Goal: Task Accomplishment & Management: Complete application form

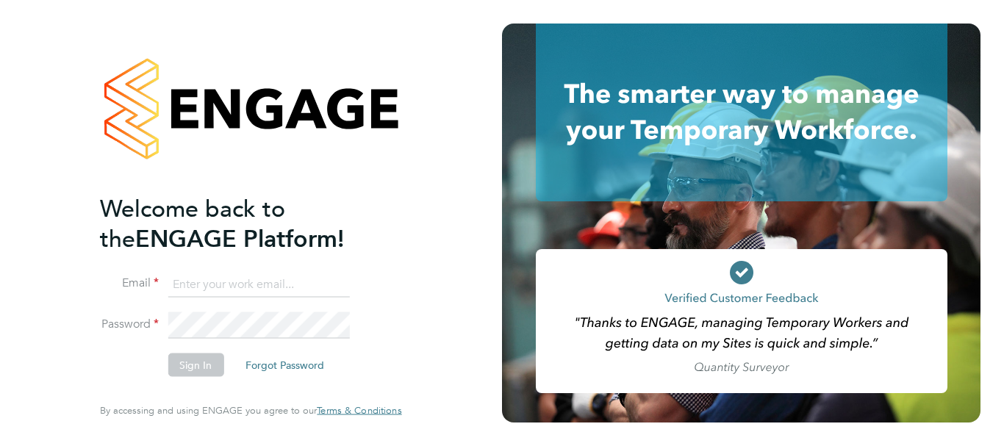
type input "helen.wright@uk.g4s.com"
click at [190, 364] on button "Sign In" at bounding box center [196, 365] width 56 height 24
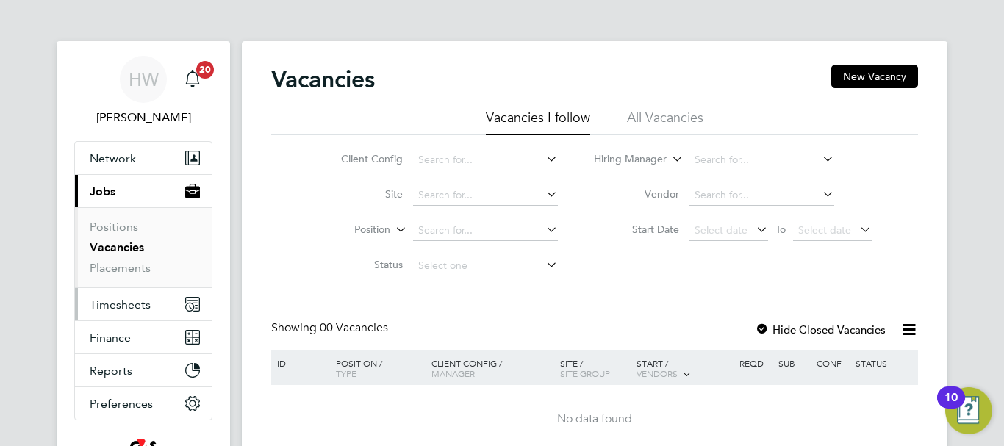
click at [111, 306] on span "Timesheets" at bounding box center [120, 305] width 61 height 14
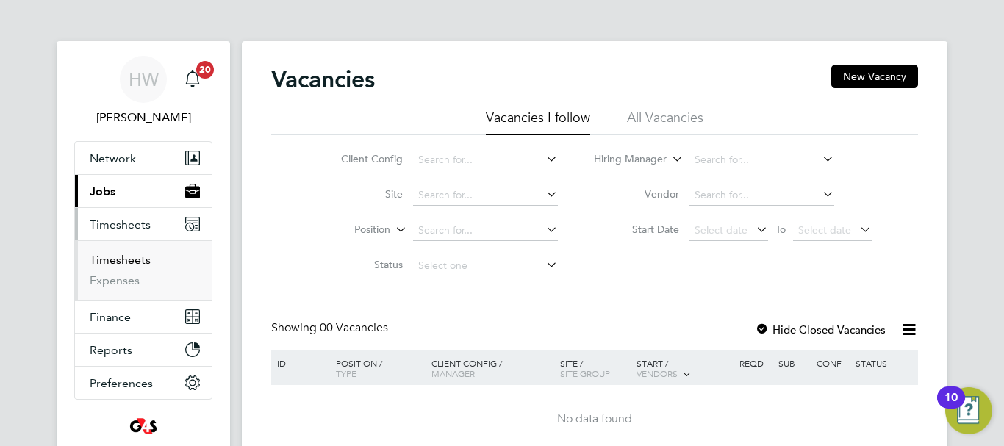
click at [123, 262] on link "Timesheets" at bounding box center [120, 260] width 61 height 14
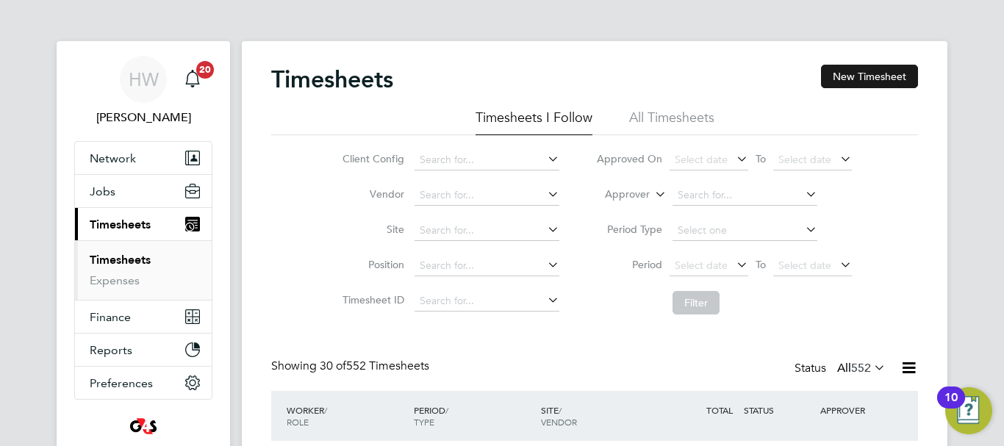
click at [885, 79] on button "New Timesheet" at bounding box center [869, 77] width 97 height 24
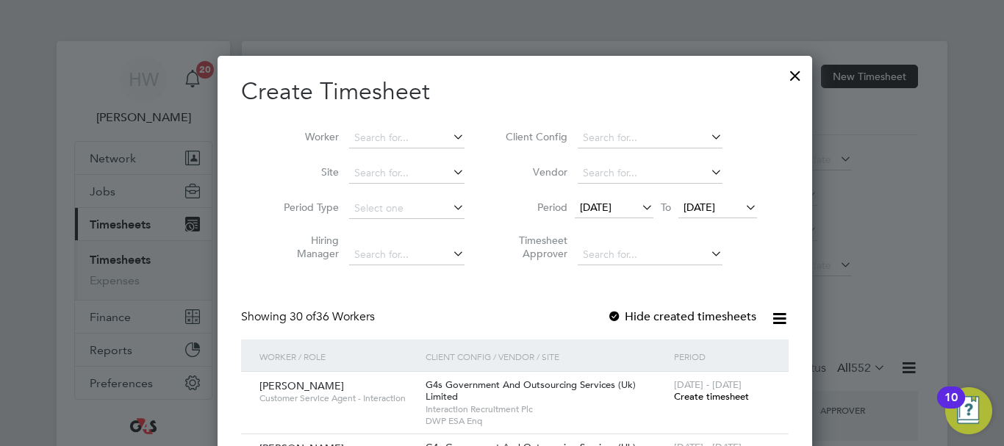
click at [597, 205] on span "[DATE]" at bounding box center [596, 207] width 32 height 13
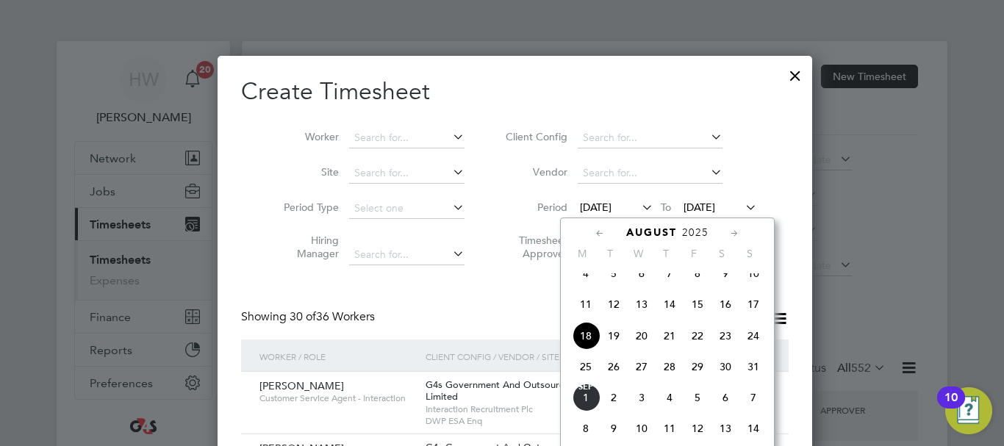
click at [585, 378] on span "25" at bounding box center [586, 367] width 28 height 28
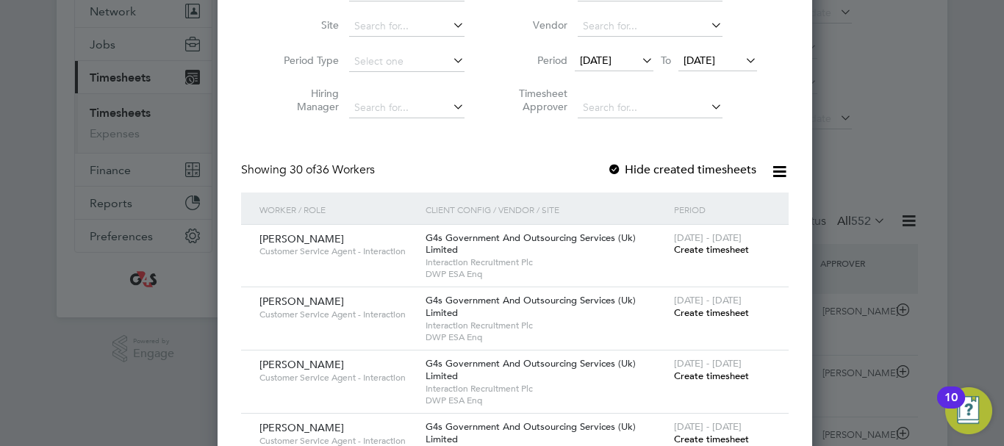
click at [677, 248] on span "Create timesheet" at bounding box center [711, 249] width 75 height 12
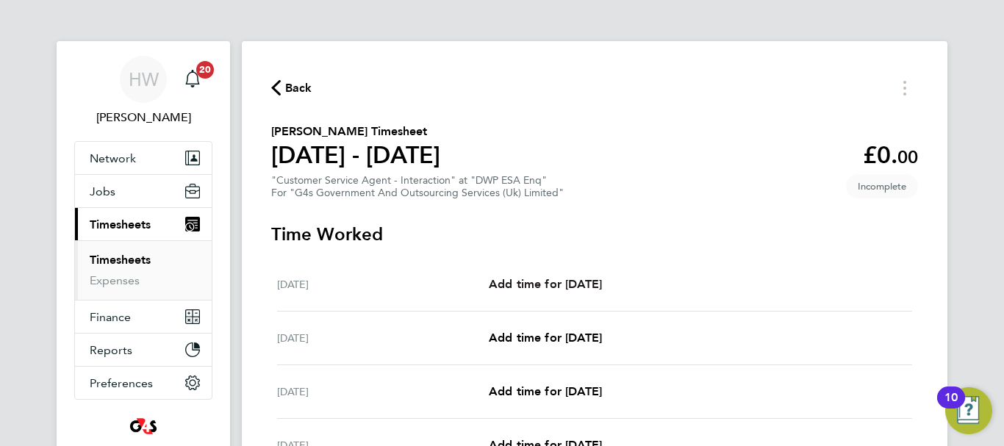
click at [574, 281] on span "Add time for [DATE]" at bounding box center [545, 284] width 113 height 14
select select "30"
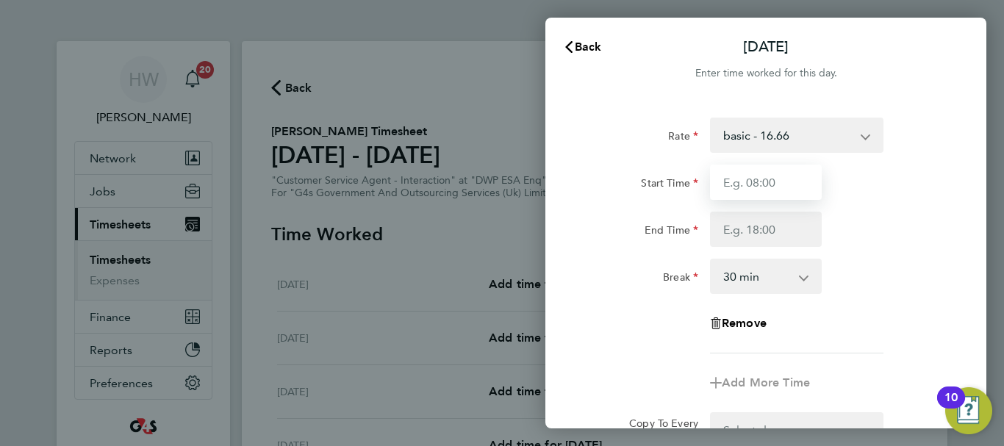
click at [748, 190] on input "Start Time" at bounding box center [766, 182] width 112 height 35
type input "09:00"
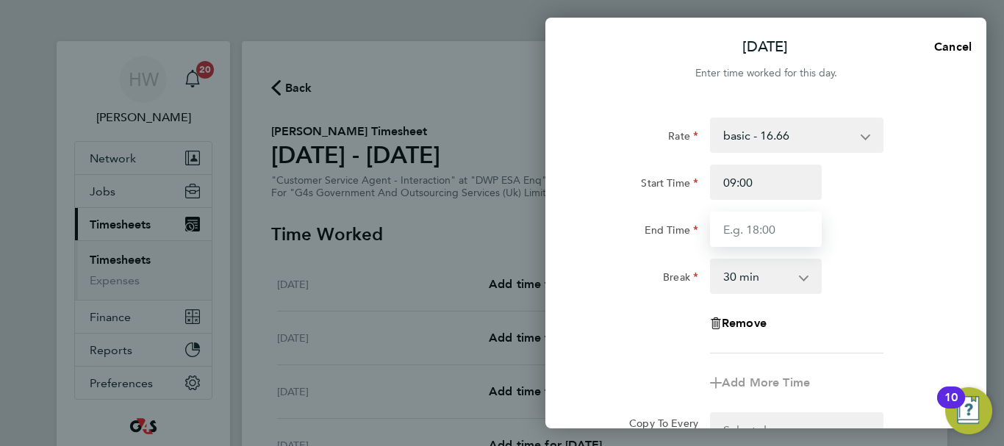
click at [747, 237] on input "End Time" at bounding box center [766, 229] width 112 height 35
type input "17:00"
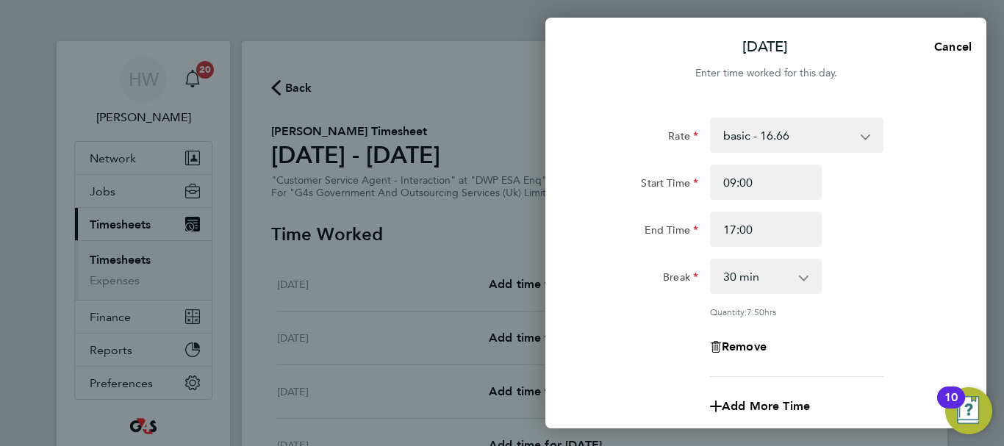
click at [849, 255] on div "Rate basic - 16.66 x2 - 32.79 System Issue Paid - 16.66 Sick Bank Holiday x1.5 …" at bounding box center [765, 247] width 359 height 259
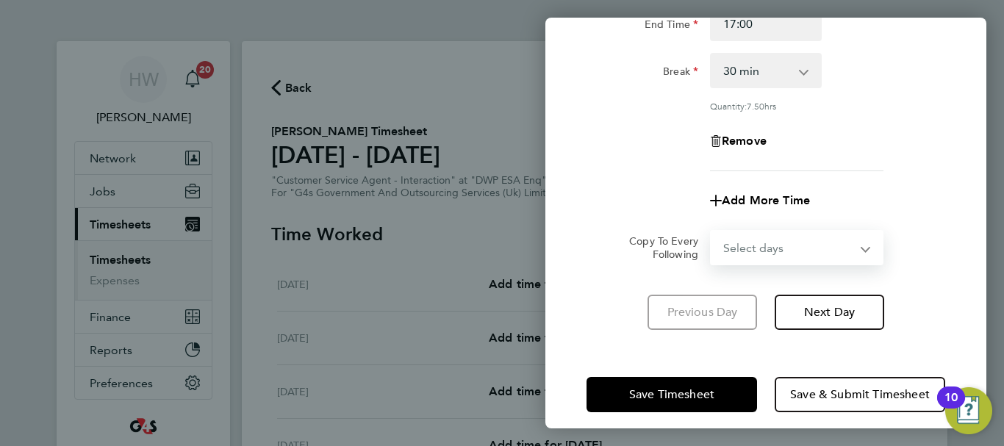
click at [763, 245] on select "Select days Day Weekday (Mon-Fri) Weekend (Sat-Sun) [DATE] [DATE] [DATE] [DATE]…" at bounding box center [788, 247] width 154 height 32
select select "WEEKDAY"
click at [711, 231] on select "Select days Day Weekday (Mon-Fri) Weekend (Sat-Sun) [DATE] [DATE] [DATE] [DATE]…" at bounding box center [788, 247] width 154 height 32
select select "[DATE]"
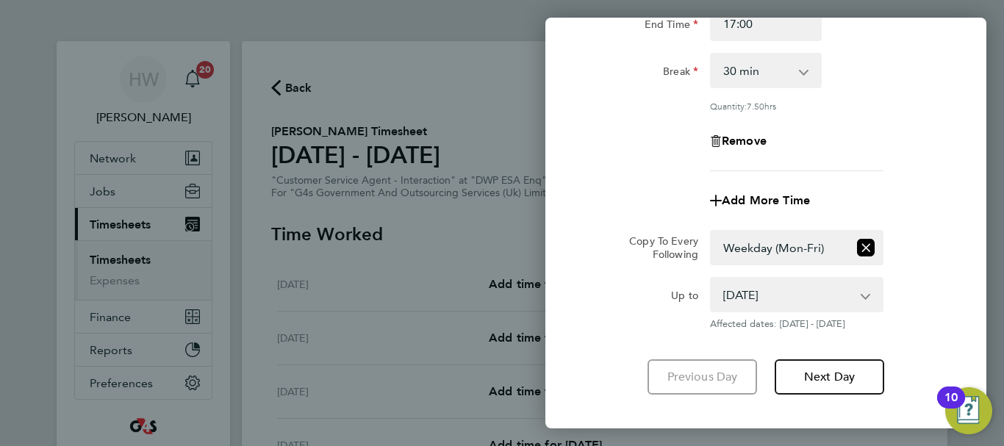
click at [924, 224] on form "Rate basic - 16.66 x2 - 32.79 System Issue Paid - 16.66 Sick Bank Holiday x1.5 …" at bounding box center [765, 121] width 359 height 418
click at [943, 311] on div "Up to [DATE] [DATE] [DATE] [DATE] [DATE] [DATE] Affected dates: [DATE] - [DATE]" at bounding box center [766, 303] width 370 height 53
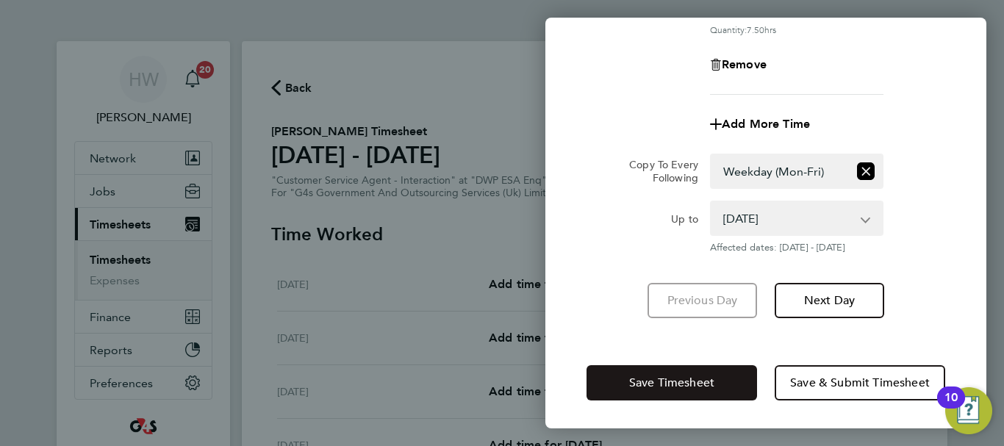
click at [701, 389] on button "Save Timesheet" at bounding box center [671, 382] width 170 height 35
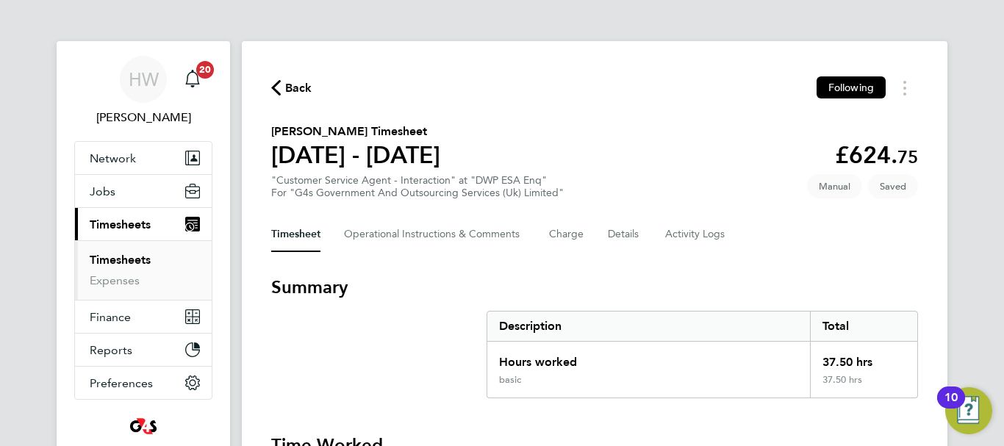
click at [132, 262] on link "Timesheets" at bounding box center [120, 260] width 61 height 14
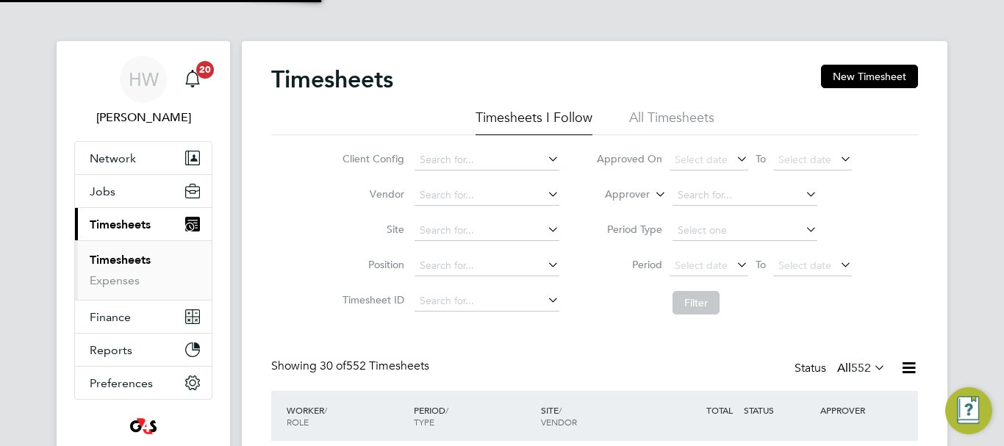
scroll to position [49, 128]
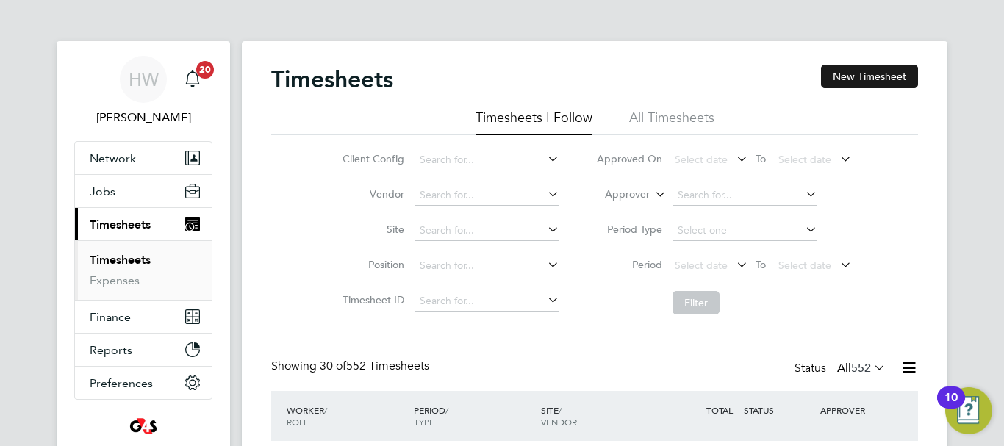
click at [859, 76] on button "New Timesheet" at bounding box center [869, 77] width 97 height 24
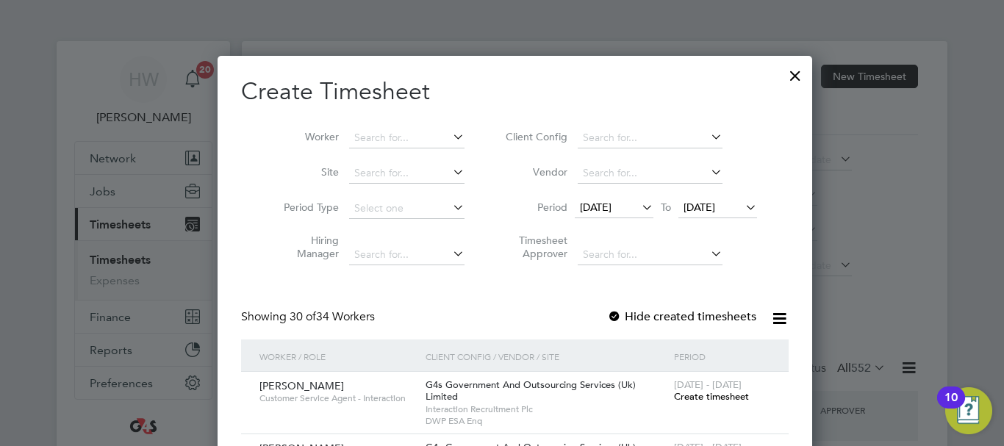
click at [595, 211] on span "[DATE]" at bounding box center [596, 207] width 32 height 13
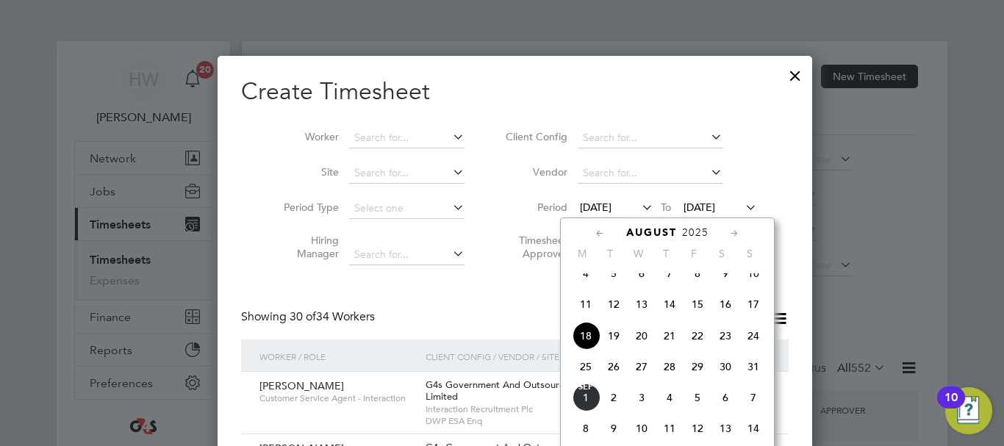
click at [597, 373] on span "25" at bounding box center [586, 367] width 28 height 28
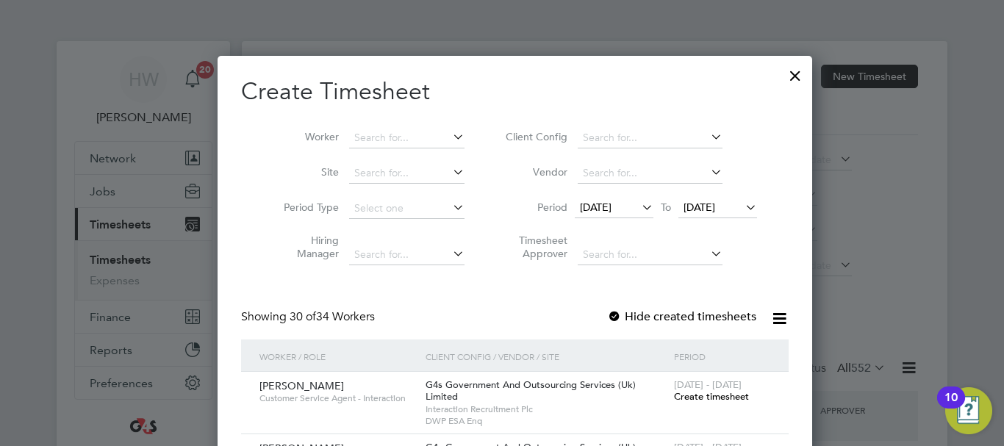
click at [674, 395] on span "Create timesheet" at bounding box center [711, 396] width 75 height 12
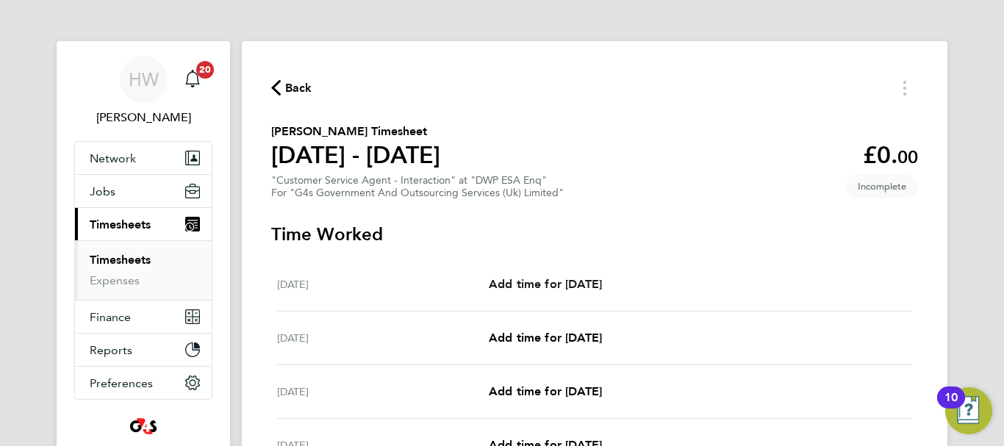
click at [595, 279] on span "Add time for [DATE]" at bounding box center [545, 284] width 113 height 14
select select "30"
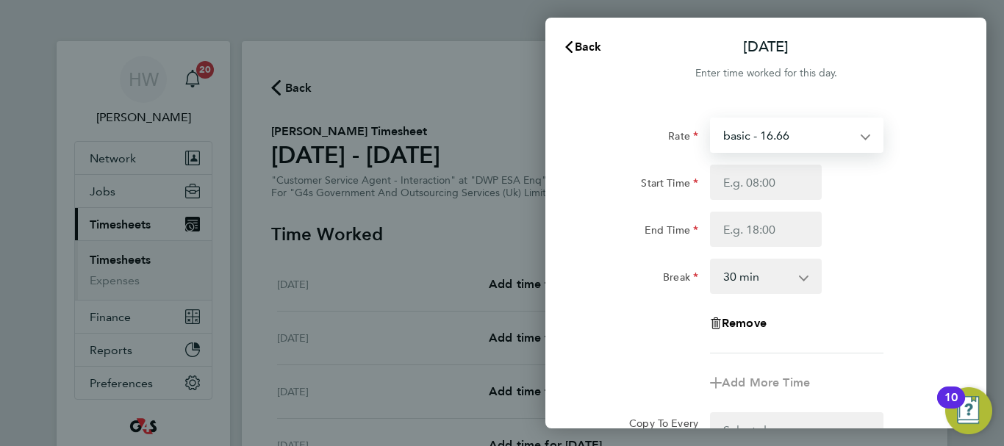
click at [767, 137] on select "basic - 16.66 Bank Holiday x2 - 32.79 x1.5 - 24.73 Sick System Issue Paid - 16.…" at bounding box center [787, 135] width 153 height 32
select select "30"
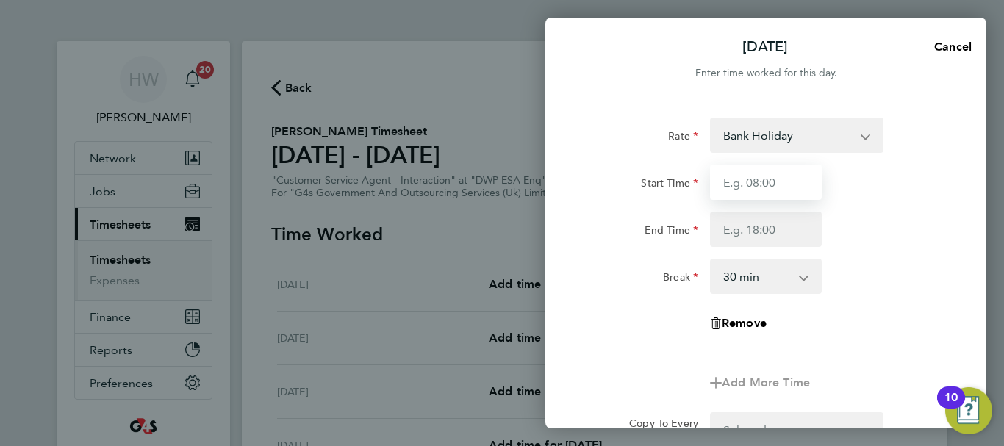
click at [762, 186] on input "Start Time" at bounding box center [766, 182] width 112 height 35
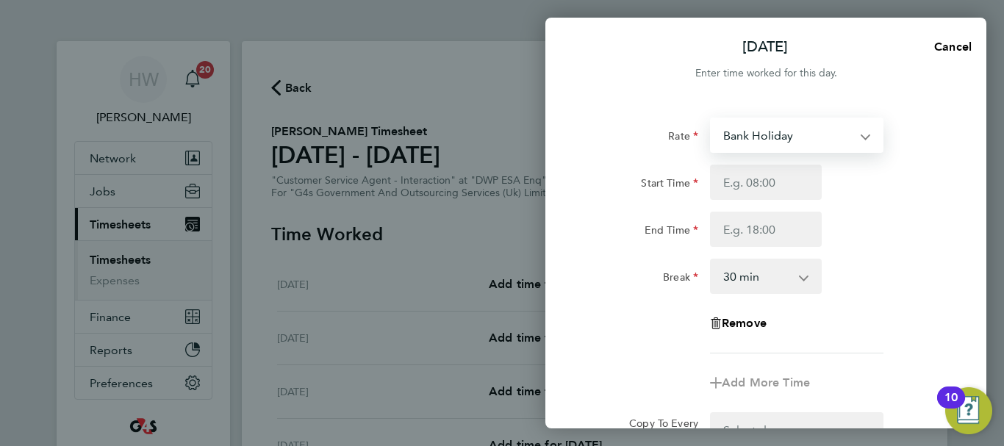
click at [775, 143] on select "Bank Holiday x2 - 32.79 x1.5 - 24.73 Sick basic - 16.66 System Issue Paid - 16.…" at bounding box center [787, 135] width 153 height 32
select select "30"
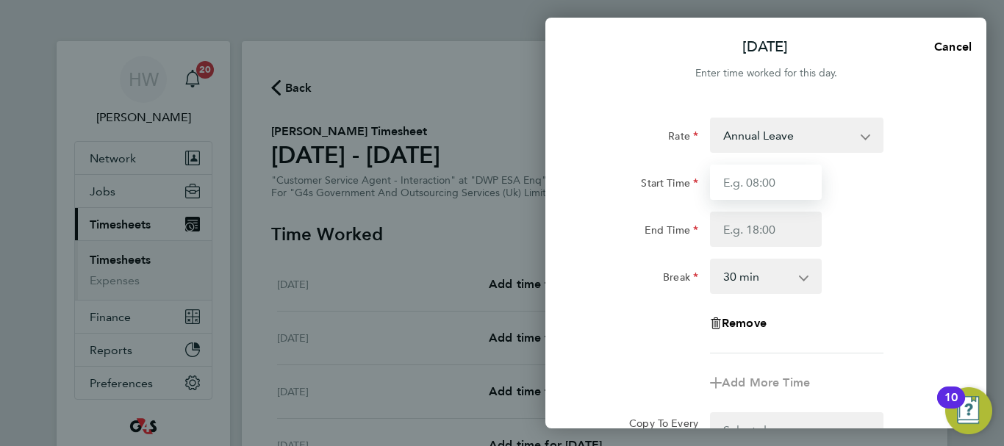
click at [739, 183] on input "Start Time" at bounding box center [766, 182] width 112 height 35
type input "09:00"
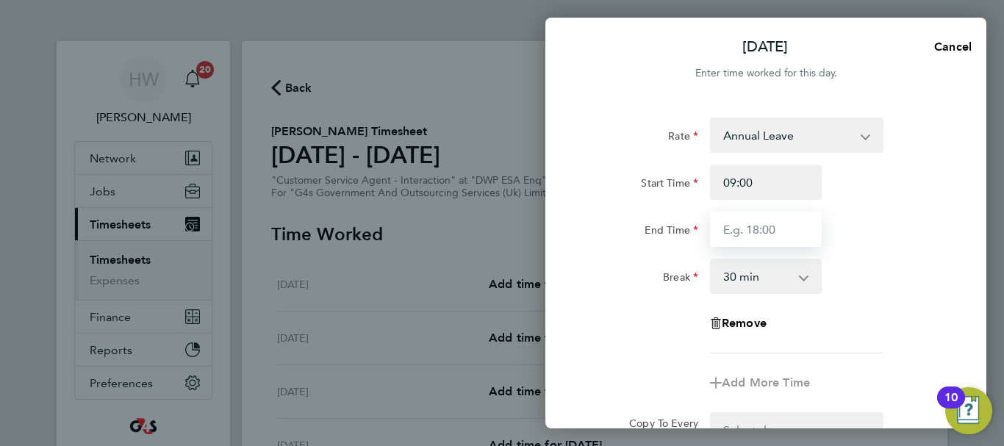
click at [749, 232] on input "End Time" at bounding box center [766, 229] width 112 height 35
type input "17:00"
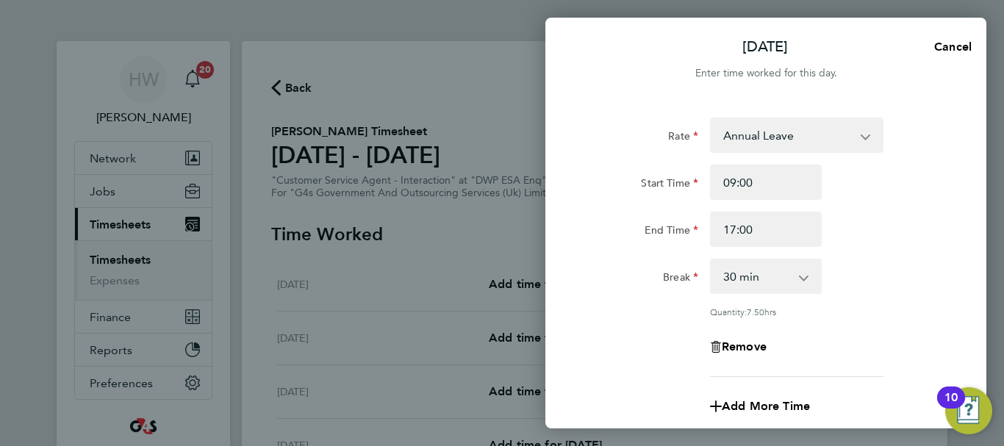
click at [891, 253] on div "Rate Annual Leave Bank Holiday x2 - 32.79 x1.5 - 24.73 Sick basic - 16.66 Syste…" at bounding box center [765, 247] width 359 height 259
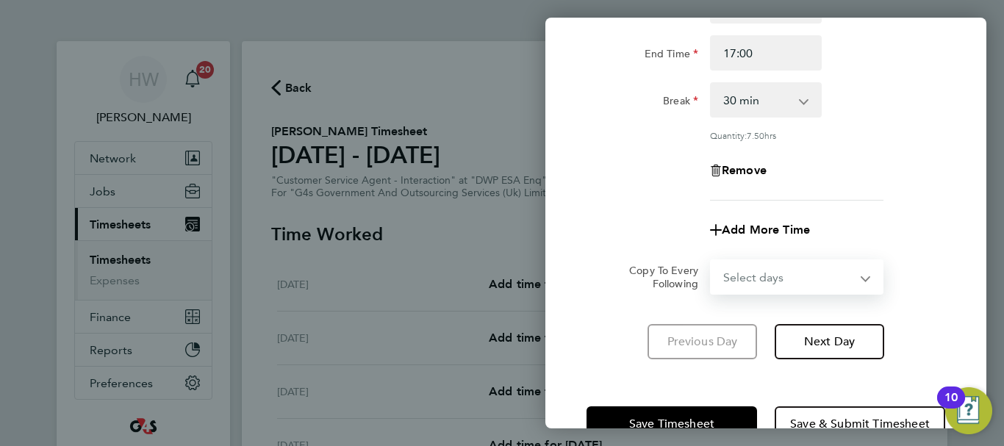
click at [814, 277] on select "Select days Day Weekday (Mon-Fri) Weekend (Sat-Sun) [DATE] [DATE] [DATE] [DATE]…" at bounding box center [788, 277] width 154 height 32
select select "WEEKDAY"
click at [711, 261] on select "Select days Day Weekday (Mon-Fri) Weekend (Sat-Sun) [DATE] [DATE] [DATE] [DATE]…" at bounding box center [788, 277] width 154 height 32
select select "[DATE]"
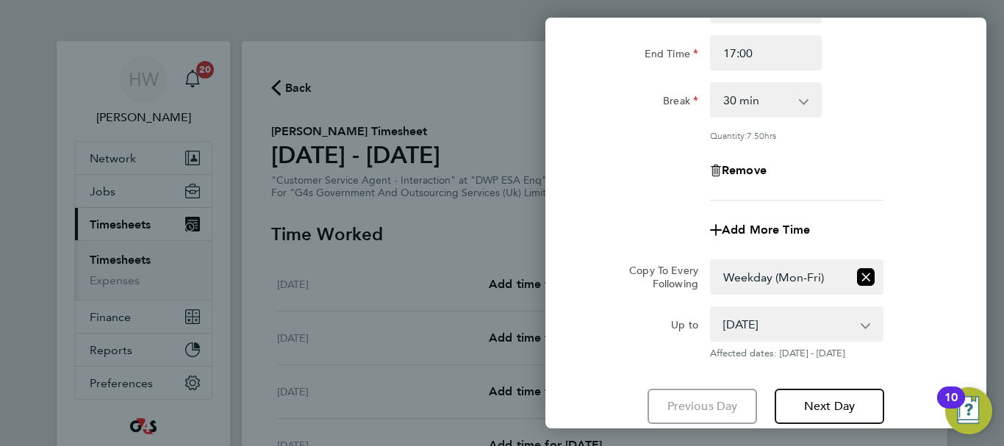
click at [908, 188] on div "Rate Annual Leave Bank Holiday x2 - 32.79 x1.5 - 24.73 Sick basic - 16.66 Syste…" at bounding box center [765, 70] width 359 height 259
click at [941, 296] on app-copy-timesheet-lines "Copy To Every Following Select days Day Weekday (Mon-Fri) Weekend (Sat-Sun) [DA…" at bounding box center [765, 309] width 359 height 100
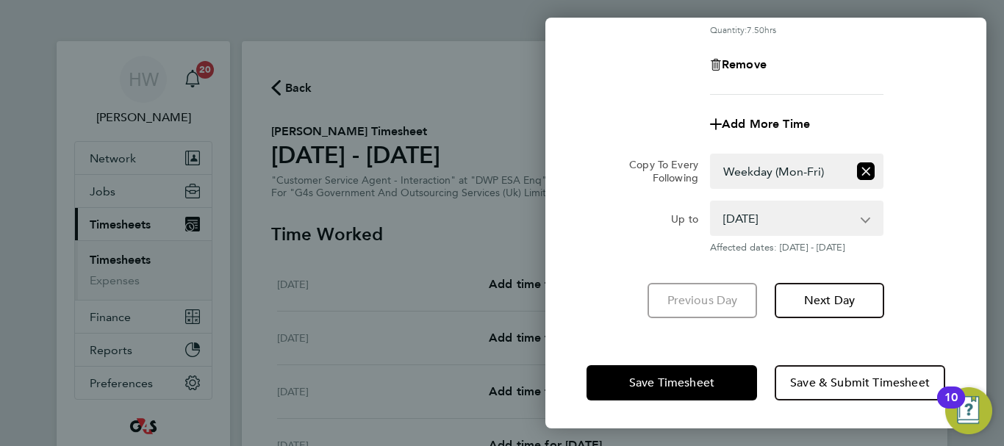
click at [703, 400] on div "Save Timesheet Save & Submit Timesheet" at bounding box center [765, 383] width 441 height 94
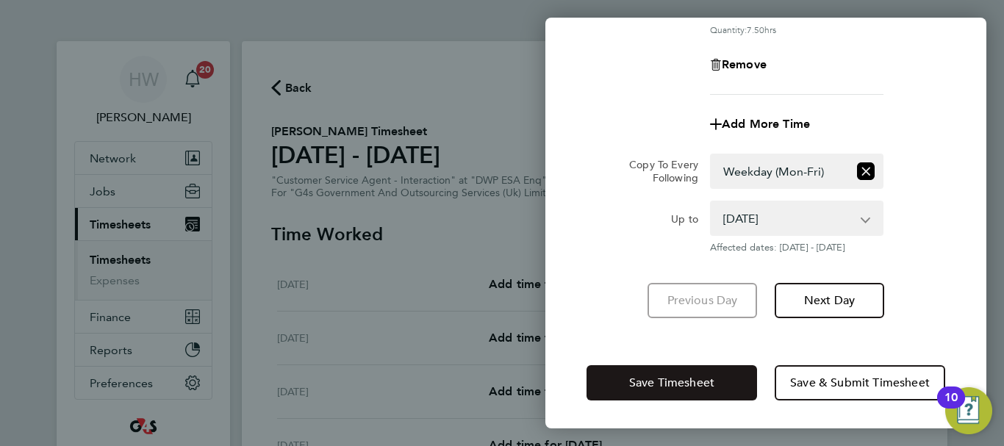
click at [700, 391] on button "Save Timesheet" at bounding box center [671, 382] width 170 height 35
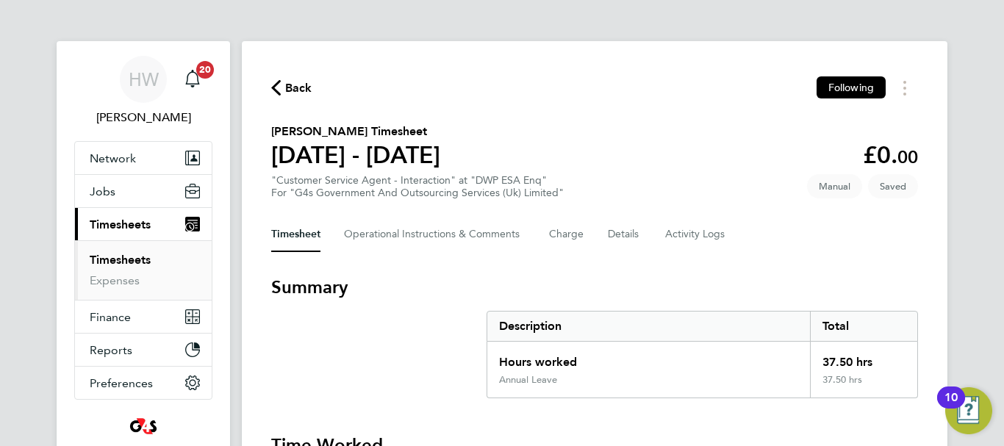
click at [616, 129] on section "[PERSON_NAME] Timesheet [DATE] - [DATE] £0. 00 "Customer Service Agent - Intera…" at bounding box center [594, 161] width 647 height 76
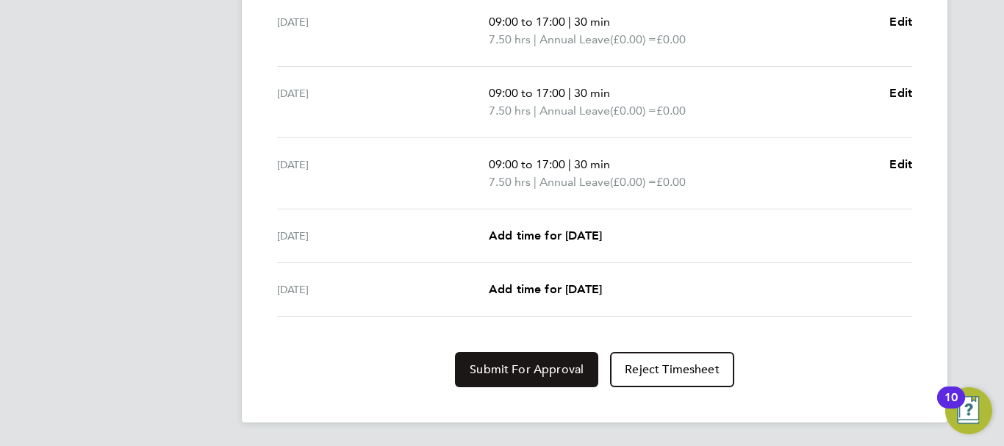
click at [563, 364] on span "Submit For Approval" at bounding box center [527, 369] width 114 height 15
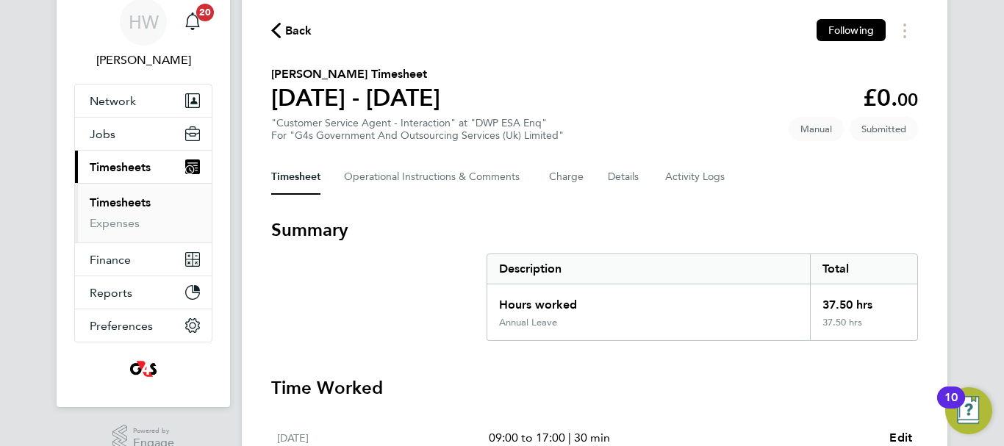
click at [115, 200] on link "Timesheets" at bounding box center [120, 202] width 61 height 14
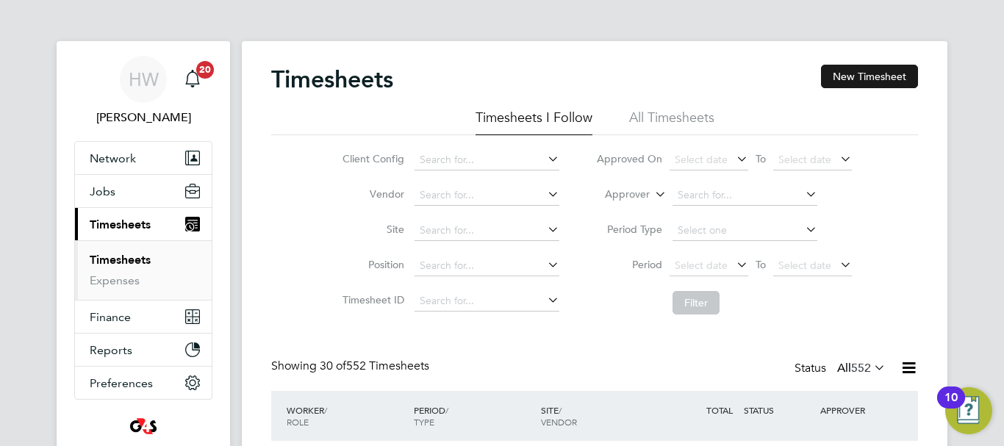
click at [876, 71] on button "New Timesheet" at bounding box center [869, 77] width 97 height 24
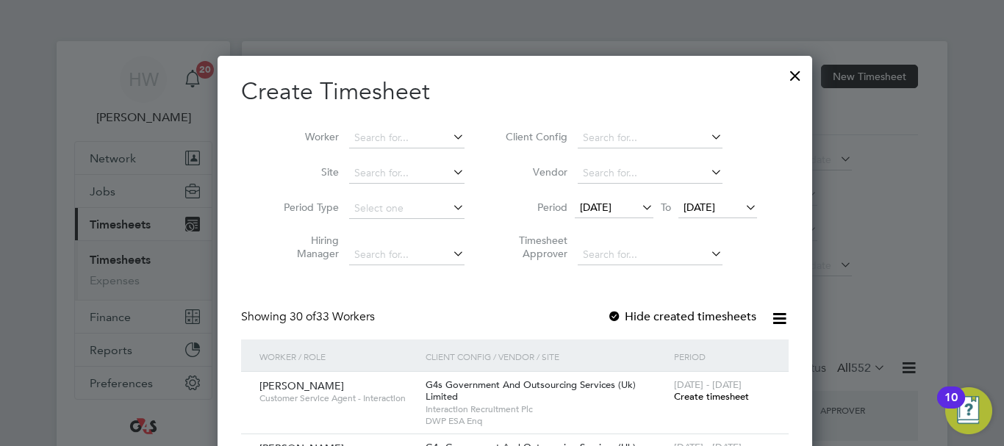
click at [611, 206] on span "[DATE]" at bounding box center [596, 207] width 32 height 13
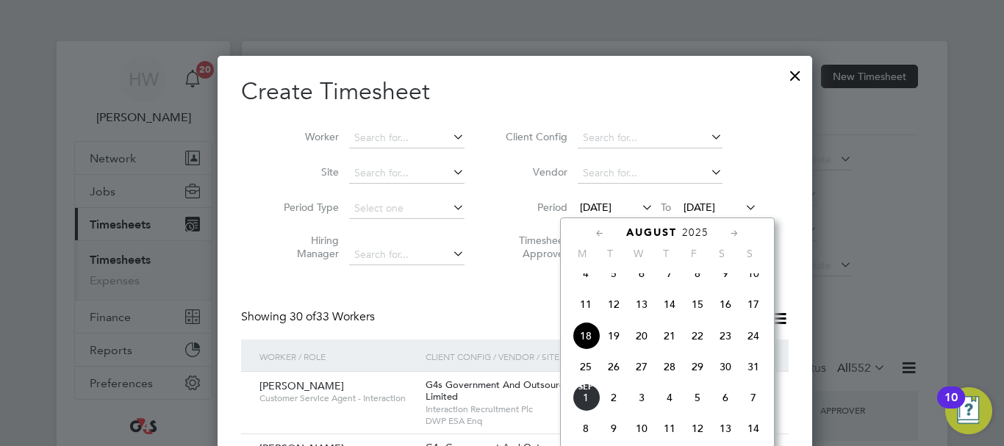
click at [580, 373] on span "25" at bounding box center [586, 367] width 28 height 28
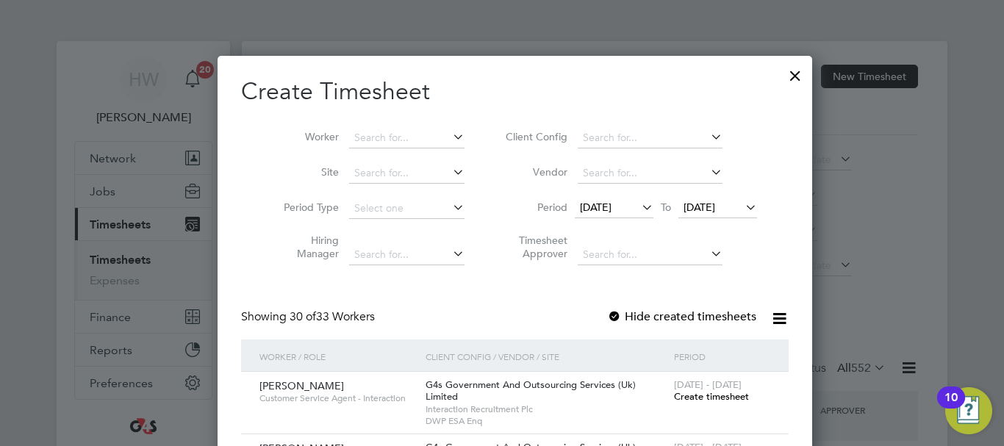
click at [674, 396] on span "Create timesheet" at bounding box center [711, 396] width 75 height 12
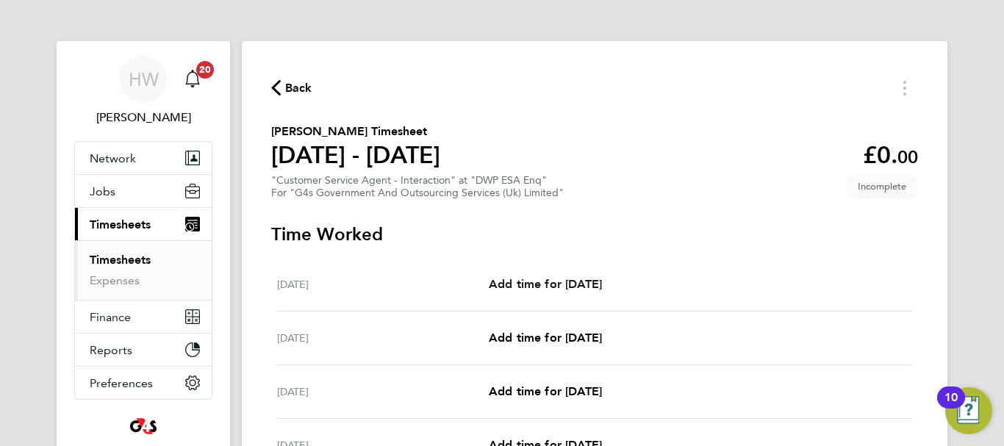
click at [577, 276] on link "Add time for [DATE]" at bounding box center [545, 285] width 113 height 18
select select "30"
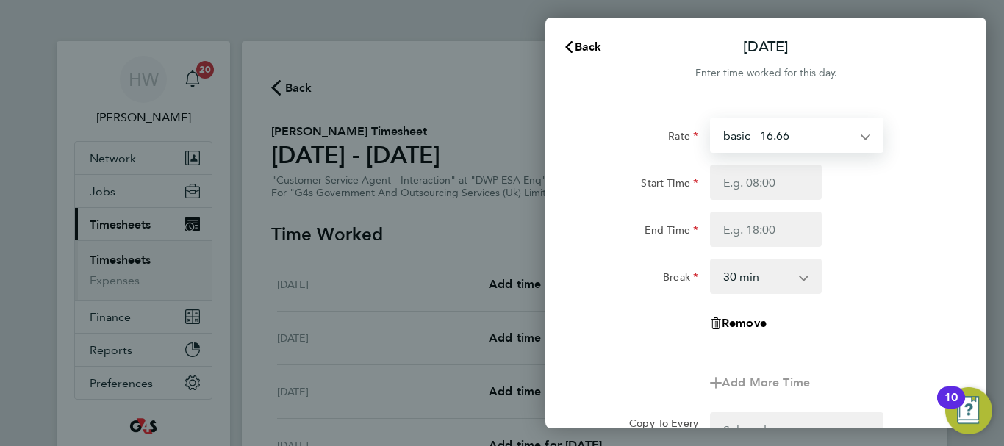
click at [763, 135] on select "basic - 16.66 System Issue Not Paid Sick Bank Holiday System Issue Paid - 16.66…" at bounding box center [787, 135] width 153 height 32
select select "30"
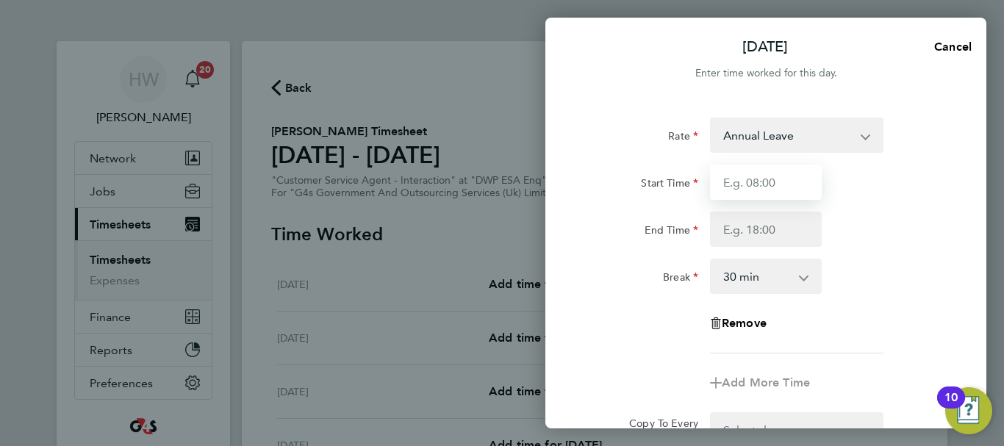
click at [738, 183] on input "Start Time" at bounding box center [766, 182] width 112 height 35
type input "09:00"
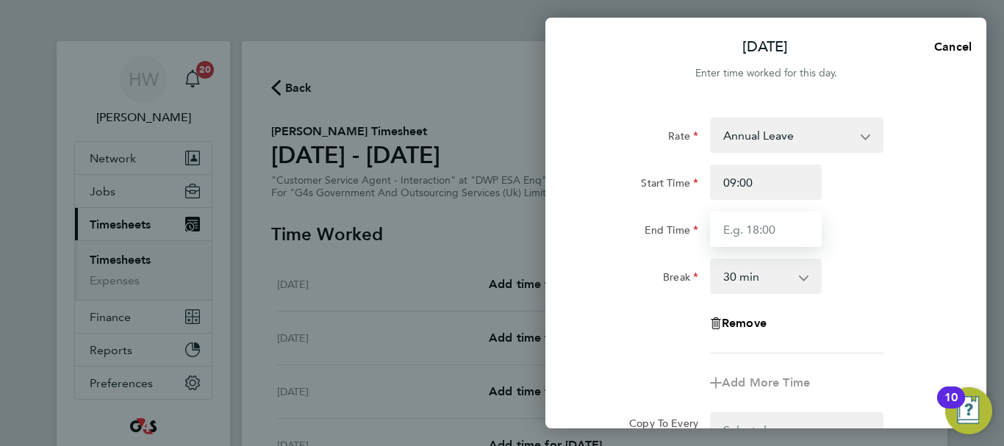
click at [747, 228] on input "End Time" at bounding box center [766, 229] width 112 height 35
type input "17:00"
click at [890, 243] on div "End Time 17:00" at bounding box center [766, 229] width 370 height 35
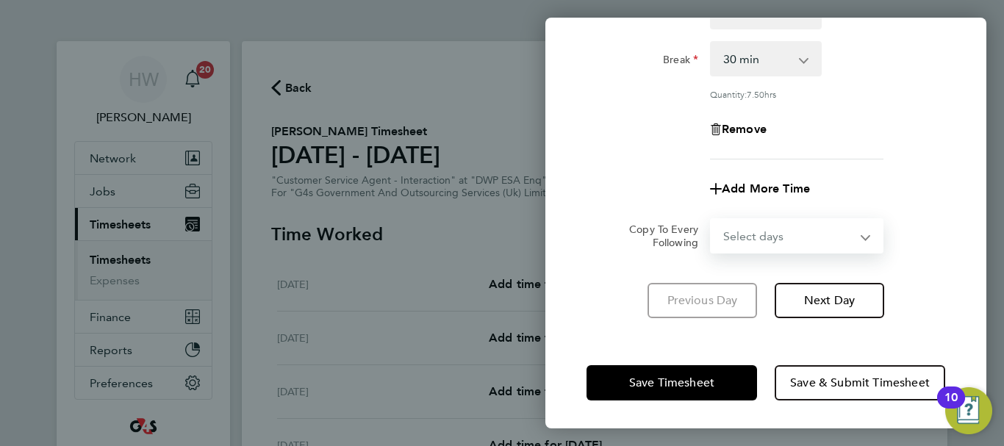
click at [801, 234] on select "Select days Day Weekday (Mon-Fri) Weekend (Sat-Sun) [DATE] [DATE] [DATE] [DATE]…" at bounding box center [788, 236] width 154 height 32
select select "WEEKDAY"
click at [711, 220] on select "Select days Day Weekday (Mon-Fri) Weekend (Sat-Sun) [DATE] [DATE] [DATE] [DATE]…" at bounding box center [788, 236] width 154 height 32
select select "[DATE]"
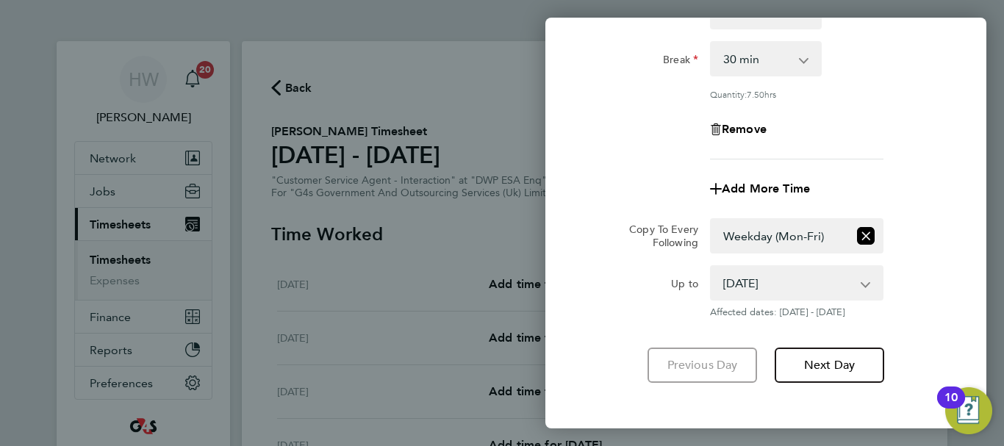
click at [882, 157] on div "Rate Annual Leave System Issue Not Paid Sick Bank Holiday System Issue Paid - 1…" at bounding box center [765, 29] width 359 height 259
click at [919, 152] on div "Rate Annual Leave System Issue Not Paid Sick Bank Holiday System Issue Paid - 1…" at bounding box center [765, 29] width 359 height 259
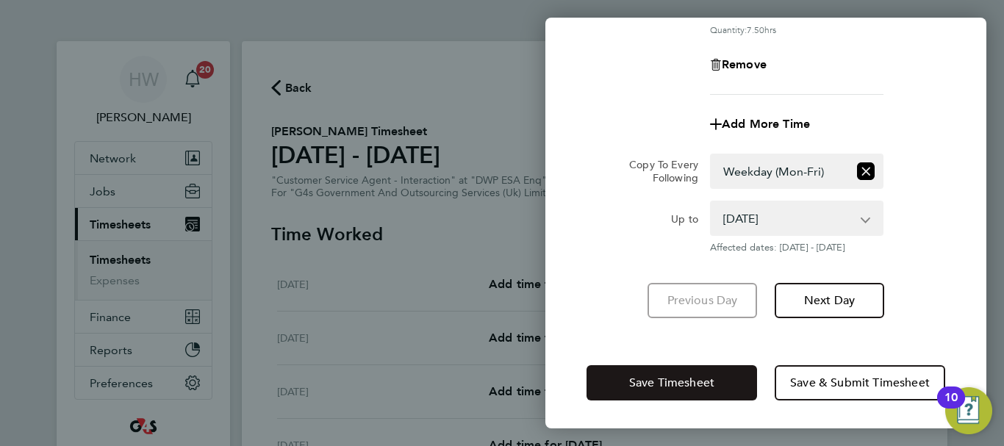
click at [702, 376] on span "Save Timesheet" at bounding box center [671, 383] width 85 height 15
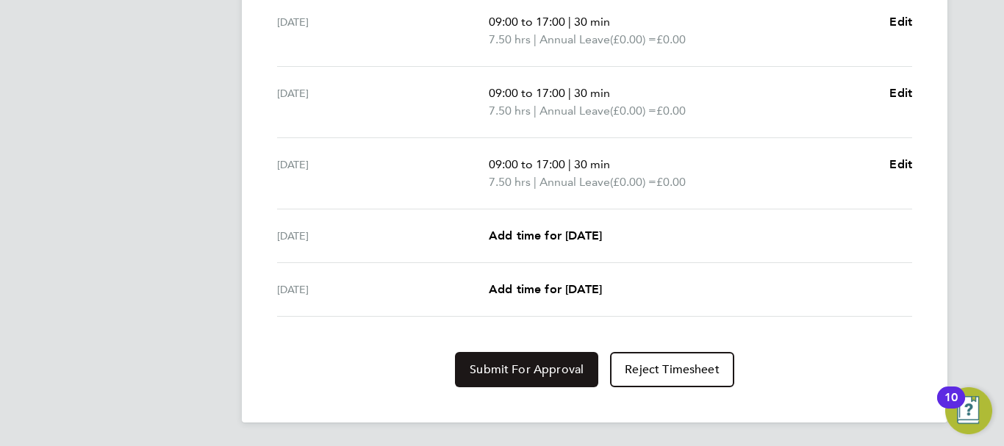
click at [531, 366] on span "Submit For Approval" at bounding box center [527, 369] width 114 height 15
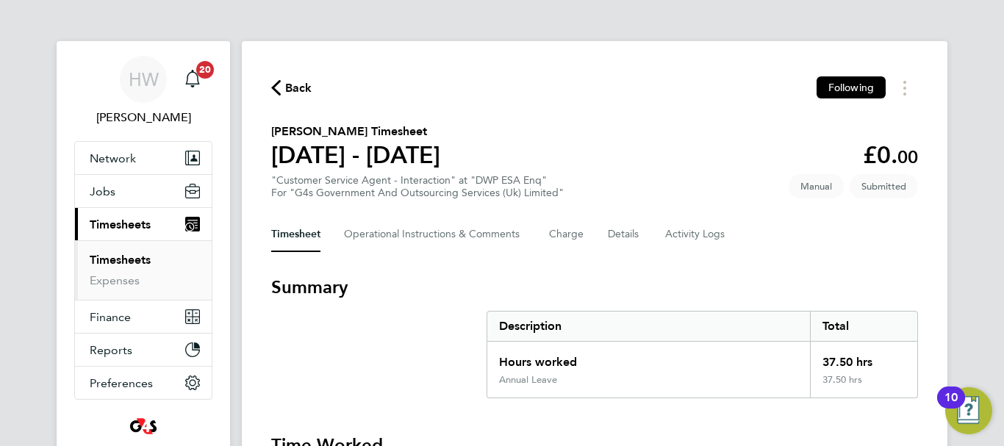
click at [122, 262] on link "Timesheets" at bounding box center [120, 260] width 61 height 14
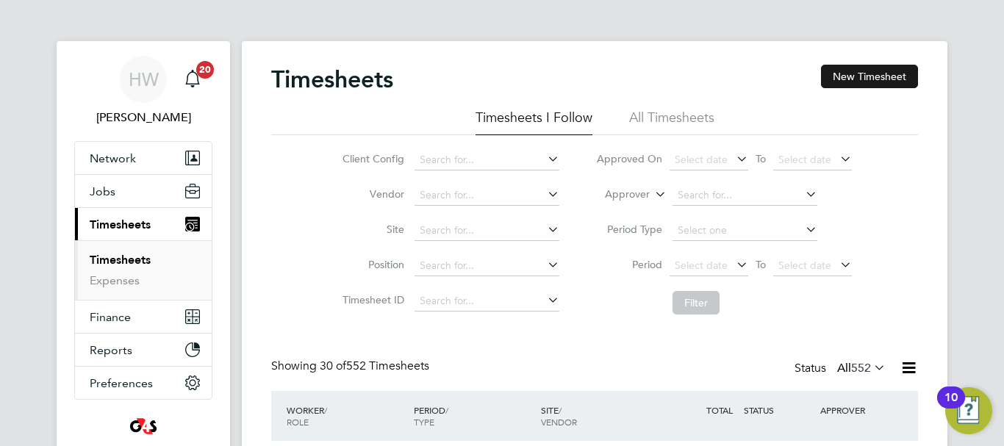
click at [852, 79] on button "New Timesheet" at bounding box center [869, 77] width 97 height 24
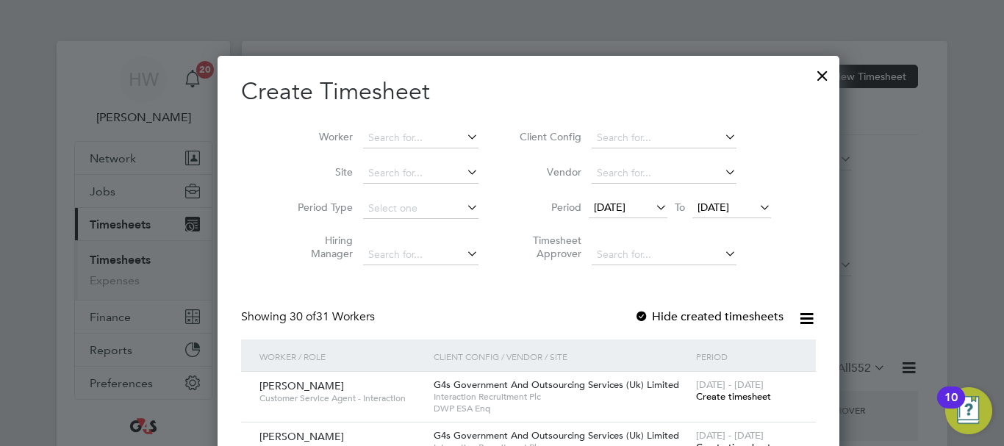
click at [653, 205] on icon at bounding box center [653, 207] width 0 height 21
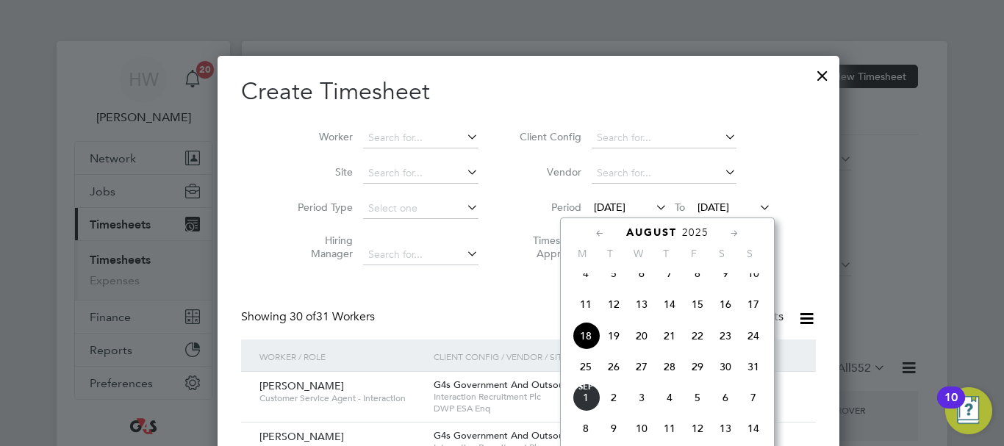
click at [587, 376] on span "25" at bounding box center [586, 367] width 28 height 28
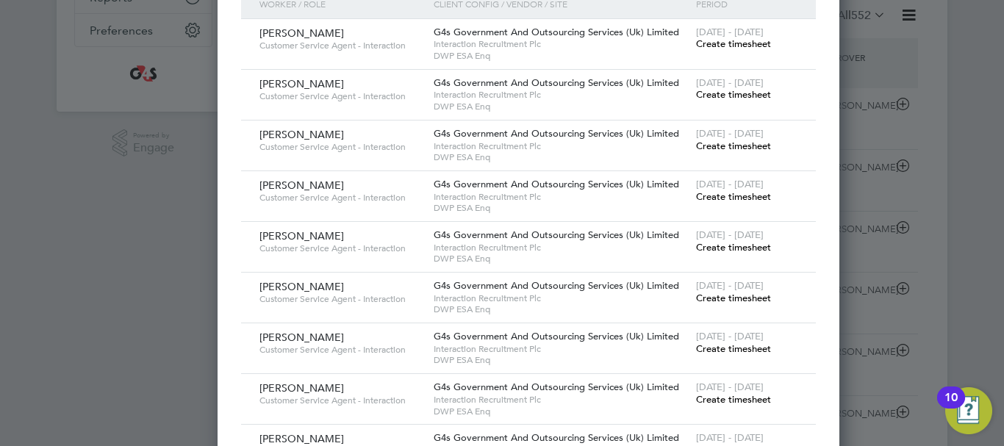
click at [696, 254] on span "Create timesheet" at bounding box center [733, 247] width 75 height 12
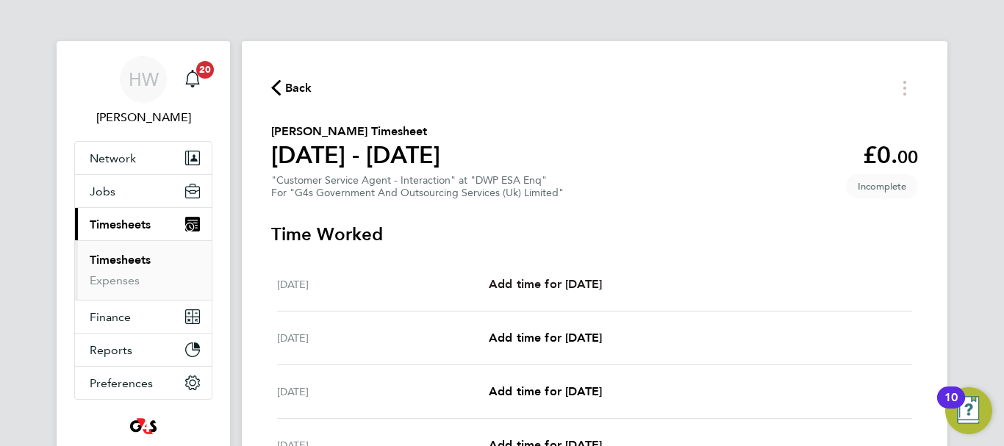
click at [533, 282] on span "Add time for [DATE]" at bounding box center [545, 284] width 113 height 14
select select "30"
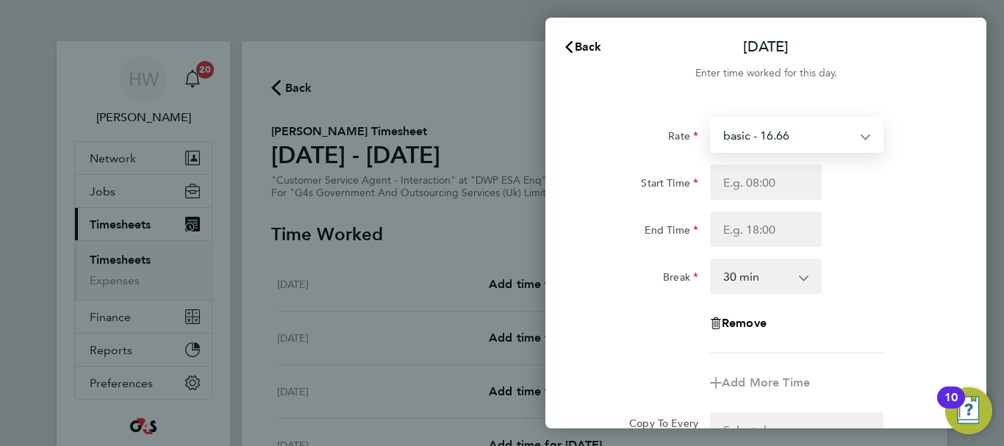
click at [754, 140] on select "basic - 16.66 x2 - 32.79 System Issue Not Paid x1.5 - 24.73 Sick Annual Leave B…" at bounding box center [787, 135] width 153 height 32
select select "30"
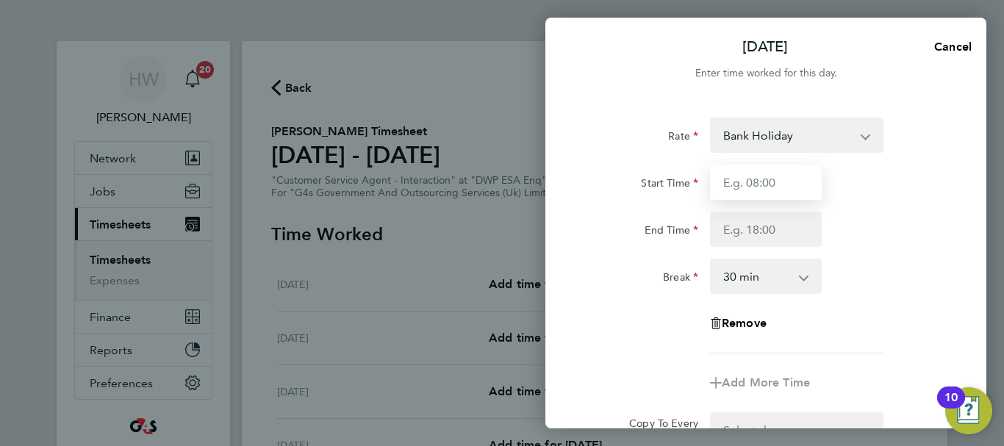
click at [735, 185] on input "Start Time" at bounding box center [766, 182] width 112 height 35
type input "09:00"
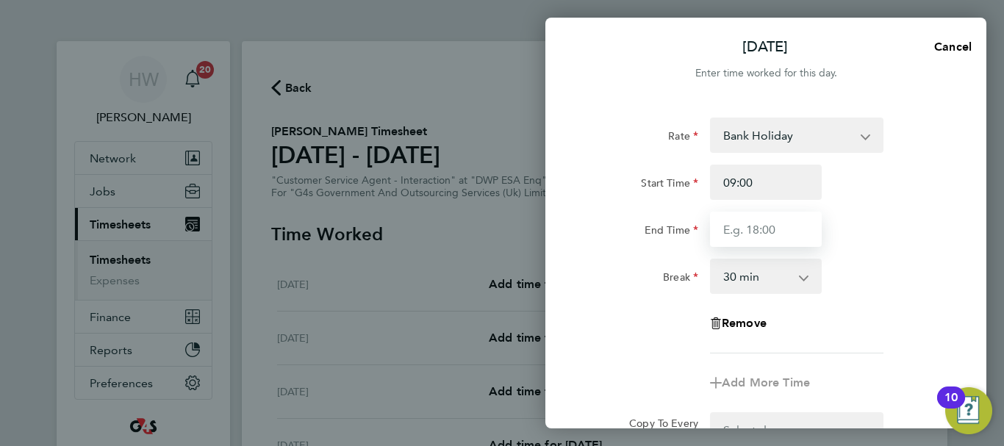
click at [754, 238] on input "End Time" at bounding box center [766, 229] width 112 height 35
type input "17:00"
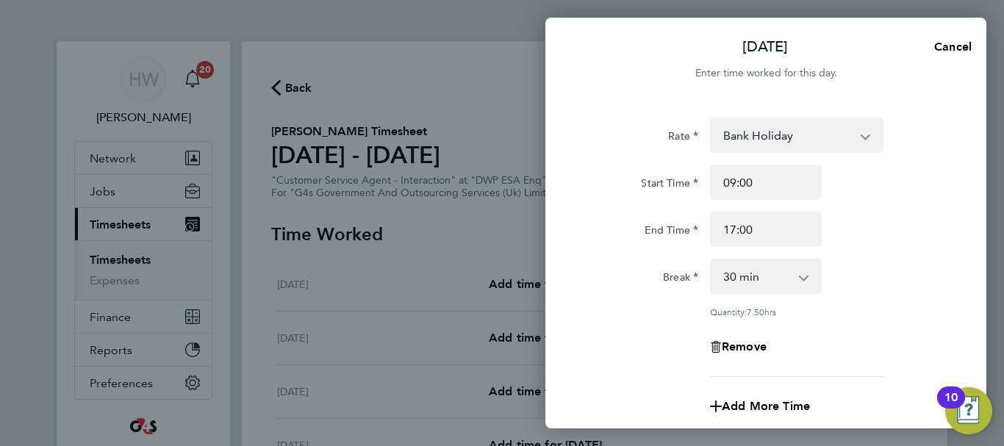
click at [885, 234] on div "End Time 17:00" at bounding box center [766, 229] width 370 height 35
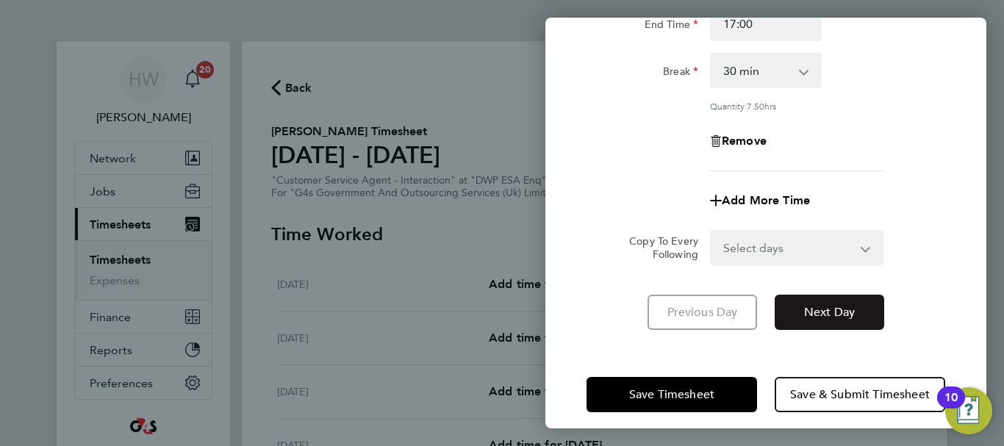
click at [801, 305] on button "Next Day" at bounding box center [829, 312] width 109 height 35
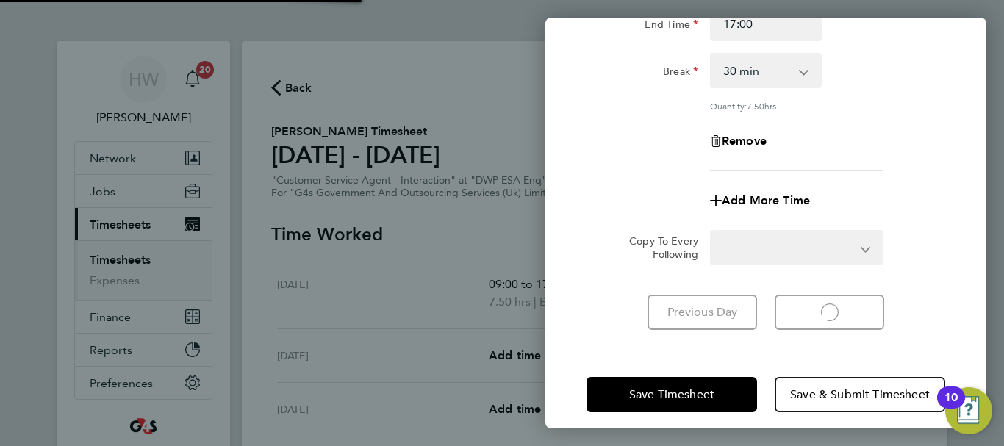
select select "30"
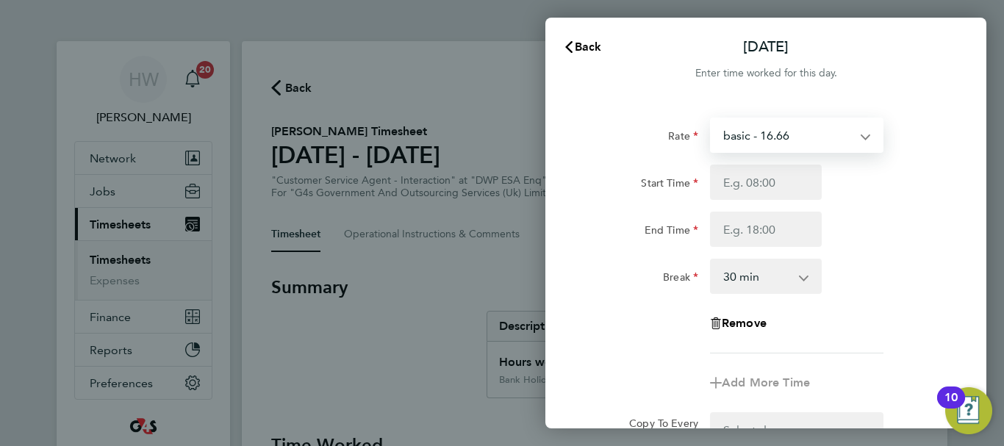
click at [762, 134] on select "basic - 16.66 x2 - 32.79 System Issue Not Paid x1.5 - 24.73 Sick Annual Leave B…" at bounding box center [787, 135] width 153 height 32
select select "30"
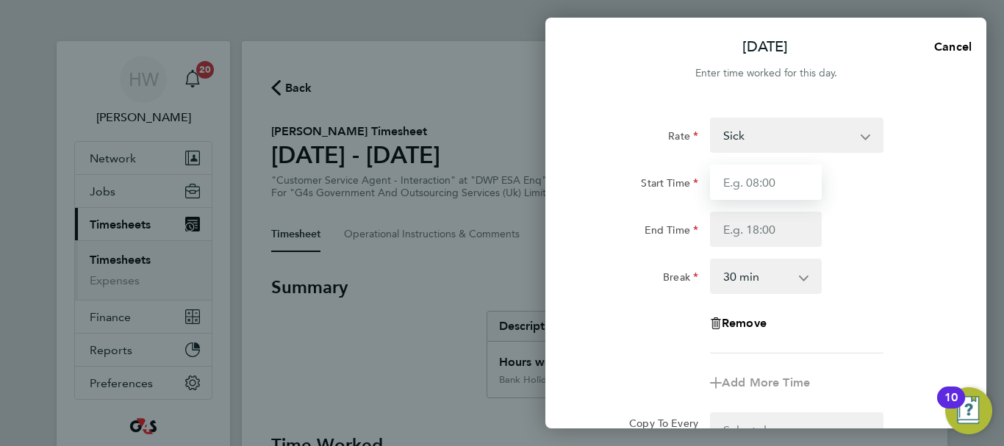
click at [741, 182] on input "Start Time" at bounding box center [766, 182] width 112 height 35
type input "09:00"
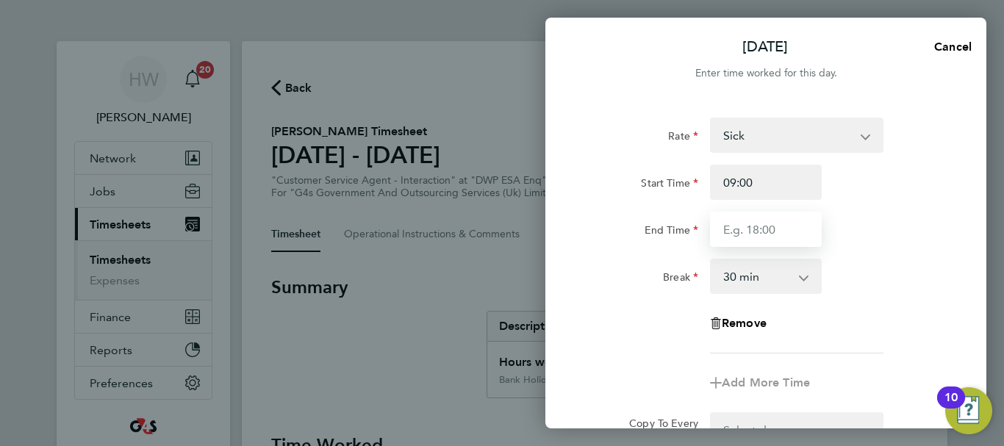
click at [743, 229] on input "End Time" at bounding box center [766, 229] width 112 height 35
type input "17:00"
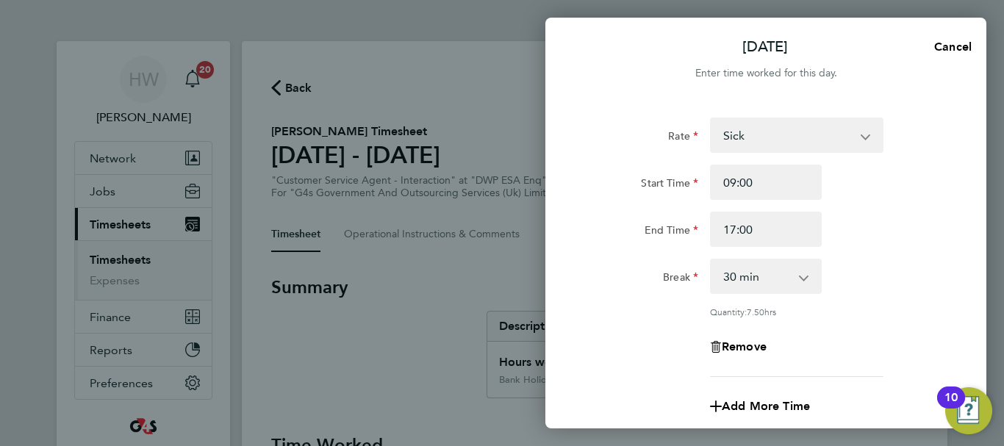
click at [908, 231] on div "End Time 17:00" at bounding box center [766, 229] width 370 height 35
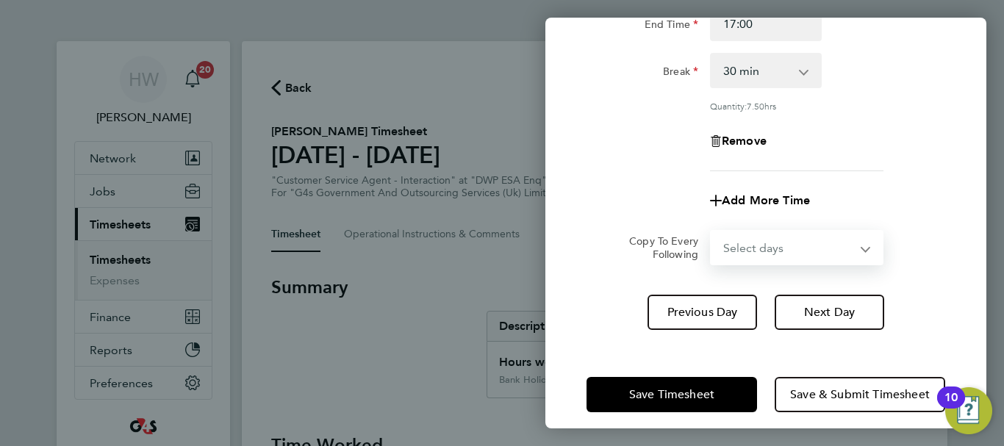
click at [809, 248] on select "Select days Day Weekday (Mon-Fri) Weekend (Sat-Sun) [DATE] [DATE] [DATE] [DATE]…" at bounding box center [788, 247] width 154 height 32
select select "WED"
click at [711, 231] on select "Select days Day Weekday (Mon-Fri) Weekend (Sat-Sun) [DATE] [DATE] [DATE] [DATE]…" at bounding box center [788, 247] width 154 height 32
select select "[DATE]"
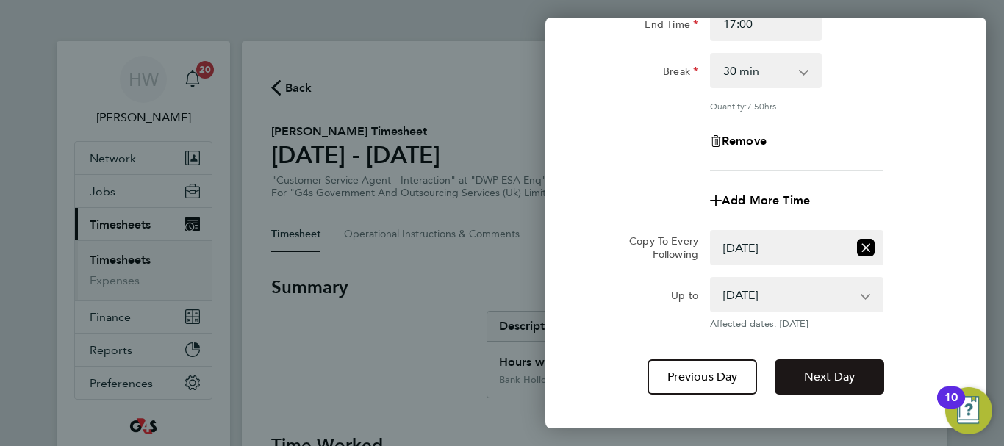
click at [822, 370] on span "Next Day" at bounding box center [829, 377] width 51 height 15
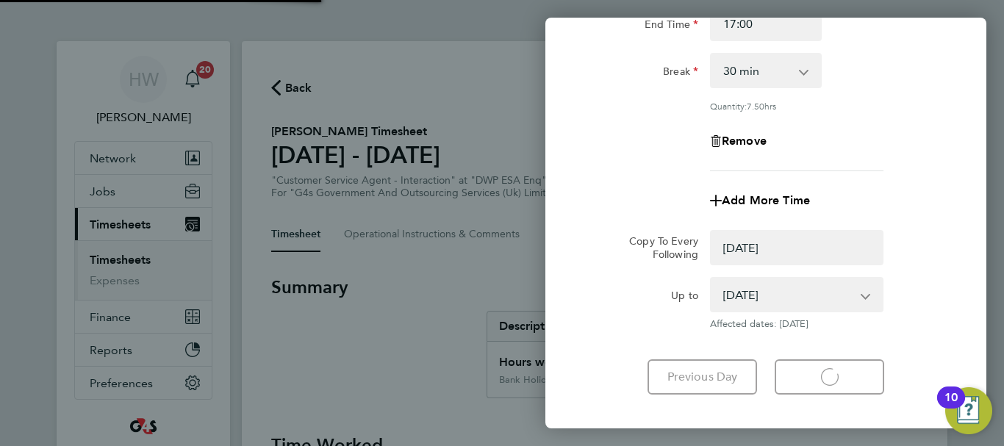
select select "0: null"
select select "30"
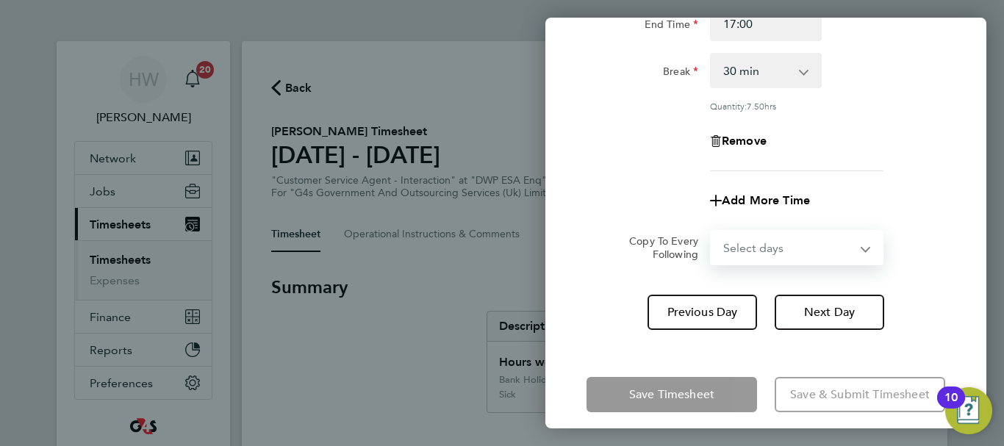
click at [837, 243] on select "Select days Day Weekday (Mon-Fri) Weekend (Sat-Sun) [DATE] [DATE] [DATE] [DATE]" at bounding box center [788, 247] width 154 height 32
select select "THU"
click at [711, 231] on select "Select days Day Weekday (Mon-Fri) Weekend (Sat-Sun) [DATE] [DATE] [DATE] [DATE]" at bounding box center [788, 247] width 154 height 32
select select "[DATE]"
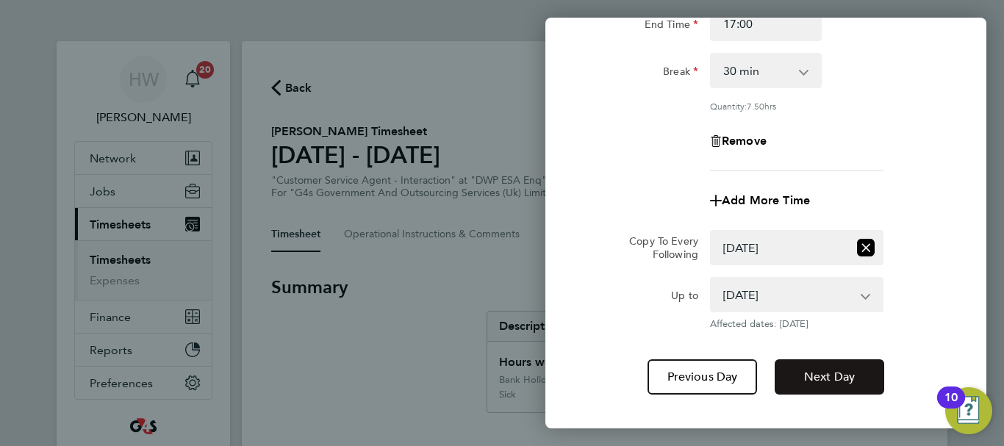
click at [816, 380] on span "Next Day" at bounding box center [829, 377] width 51 height 15
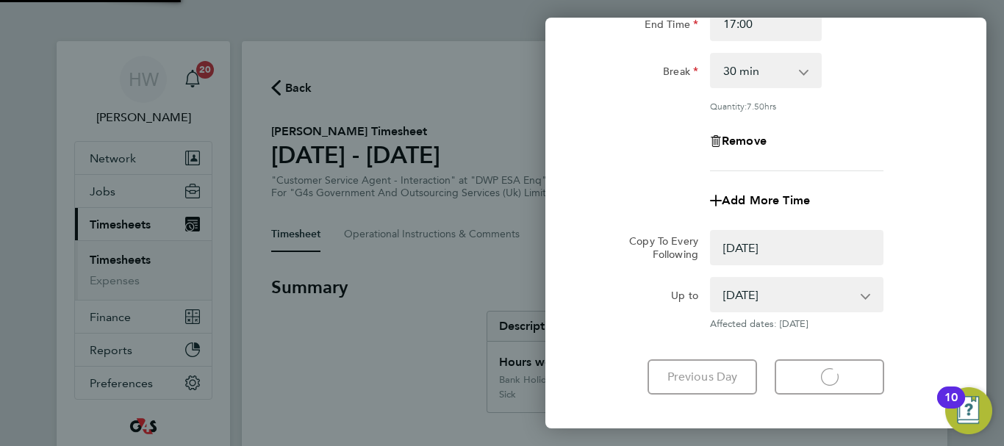
select select "0: null"
select select "30"
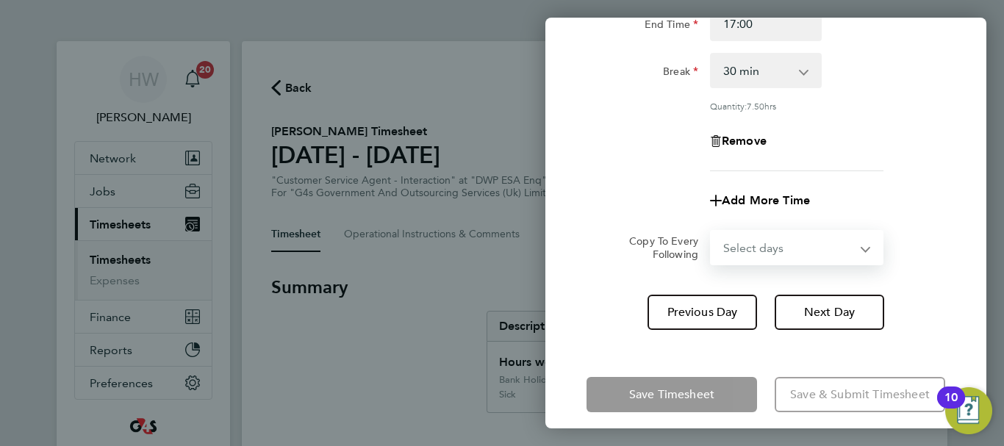
click at [808, 242] on select "Select days Day Weekend (Sat-Sun) [DATE] [DATE] [DATE]" at bounding box center [788, 247] width 154 height 32
select select "FRI"
click at [711, 231] on select "Select days Day Weekend (Sat-Sun) [DATE] [DATE] [DATE]" at bounding box center [788, 247] width 154 height 32
select select "[DATE]"
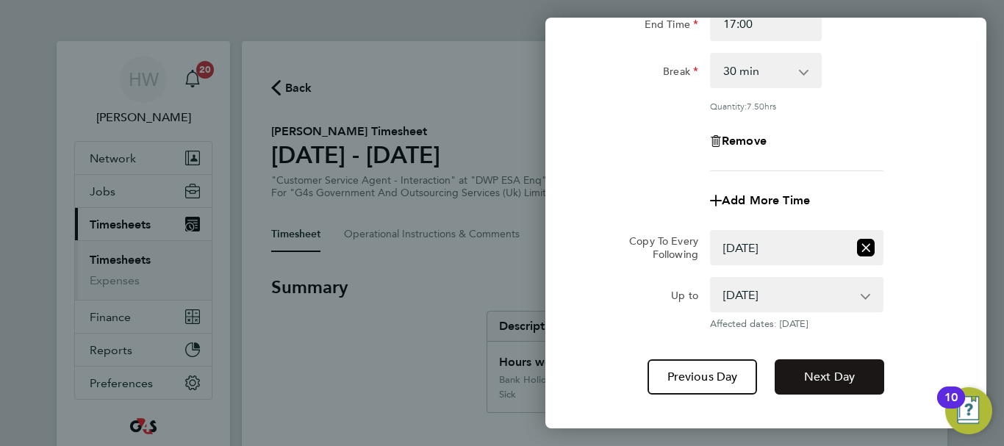
click at [822, 366] on button "Next Day" at bounding box center [829, 376] width 109 height 35
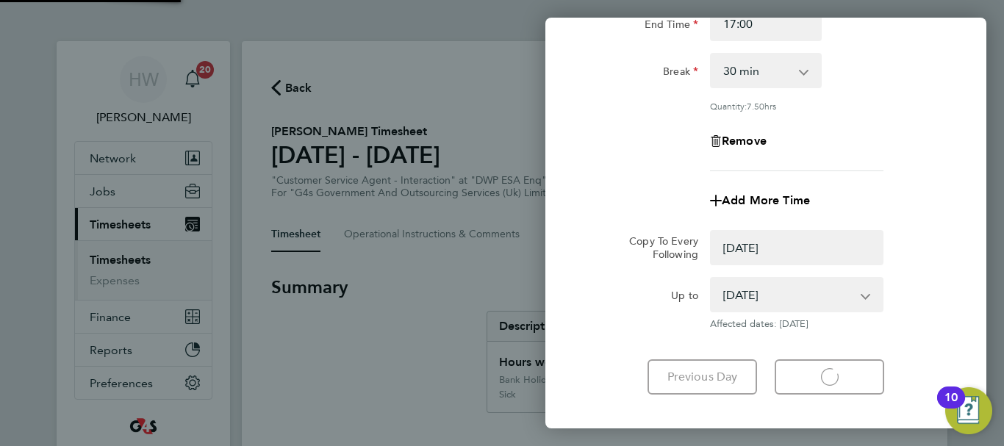
select select "0: null"
select select "30"
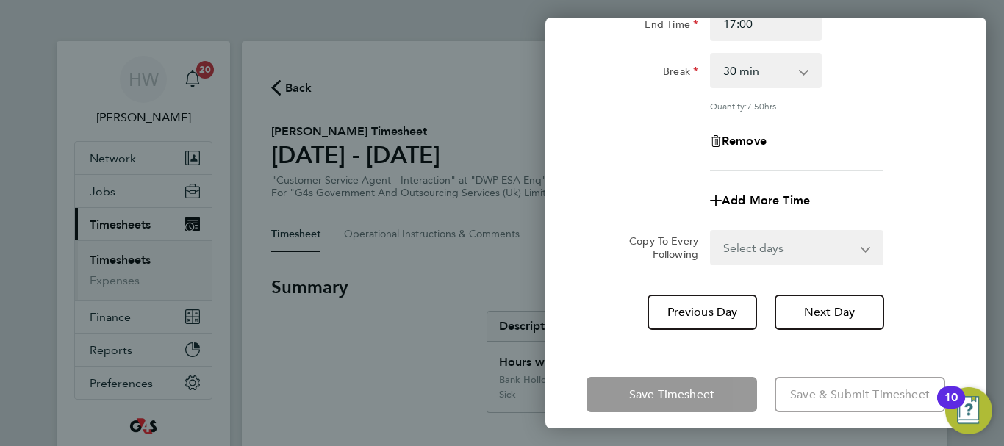
click at [931, 223] on form "Rate Sick x2 - 32.79 basic - 16.66 System Issue Not Paid x1.5 - 24.73 Annual Le…" at bounding box center [765, 88] width 359 height 353
click at [757, 35] on input "17:00" at bounding box center [766, 23] width 112 height 35
click at [894, 82] on div "Break 0 min 15 min 30 min 45 min 60 min 75 min 90 min" at bounding box center [766, 71] width 370 height 35
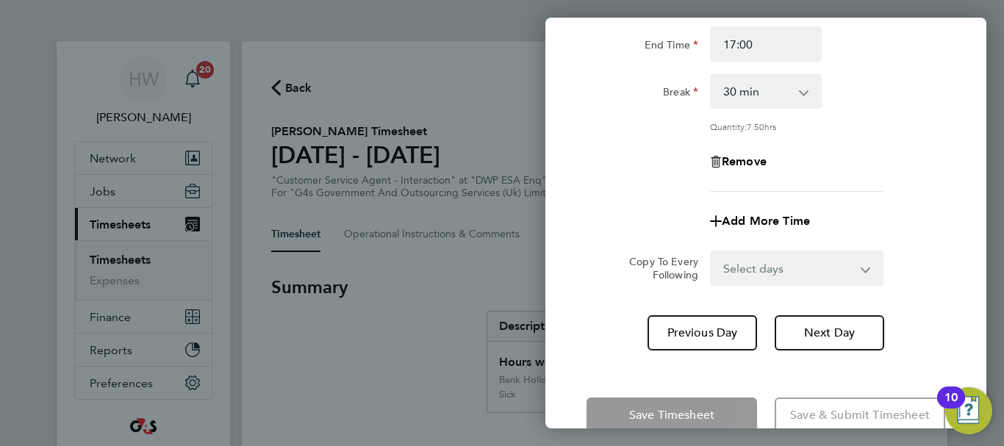
scroll to position [218, 0]
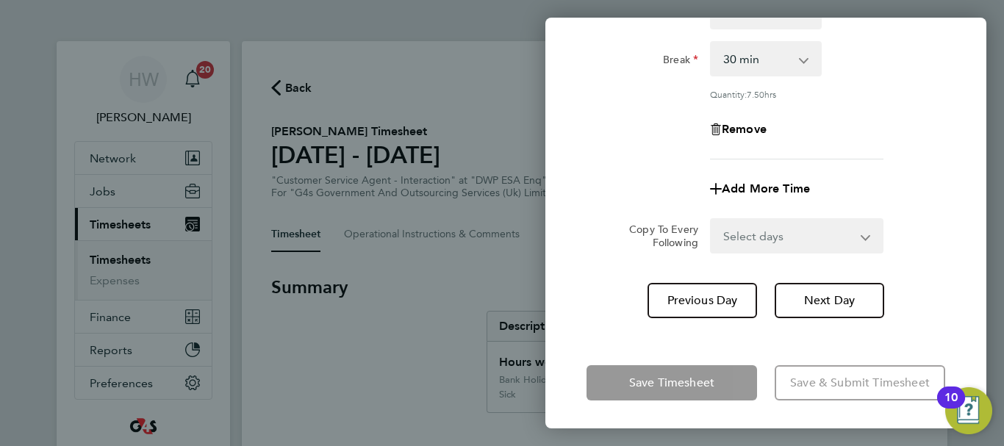
click at [664, 374] on app-form-button "Save Timesheet" at bounding box center [675, 382] width 179 height 35
click at [661, 165] on app-timesheet-line-form-group "Rate Sick x2 - 32.79 basic - 16.66 System Issue Not Paid x1.5 - 24.73 Annual Le…" at bounding box center [765, 53] width 359 height 306
click at [872, 112] on div "Rate Sick x2 - 32.79 basic - 16.66 System Issue Not Paid x1.5 - 24.73 Annual Le…" at bounding box center [765, 29] width 359 height 259
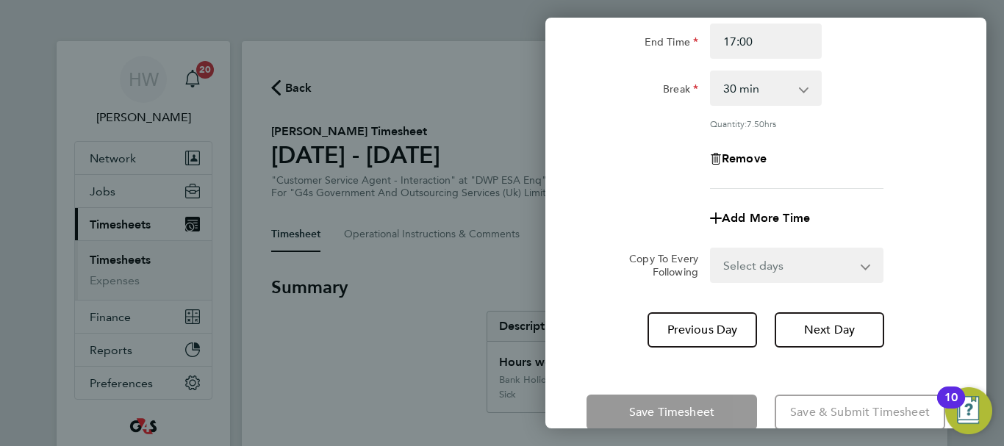
scroll to position [159, 0]
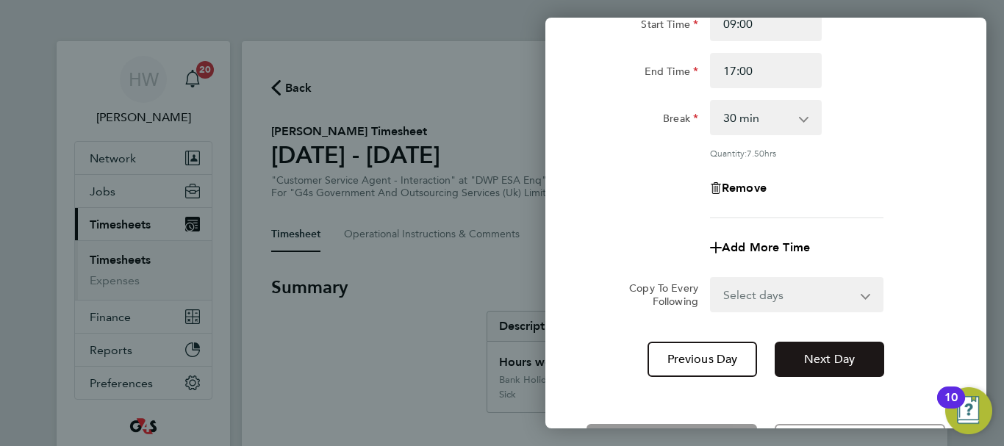
click at [835, 352] on span "Next Day" at bounding box center [829, 359] width 51 height 15
select select "30"
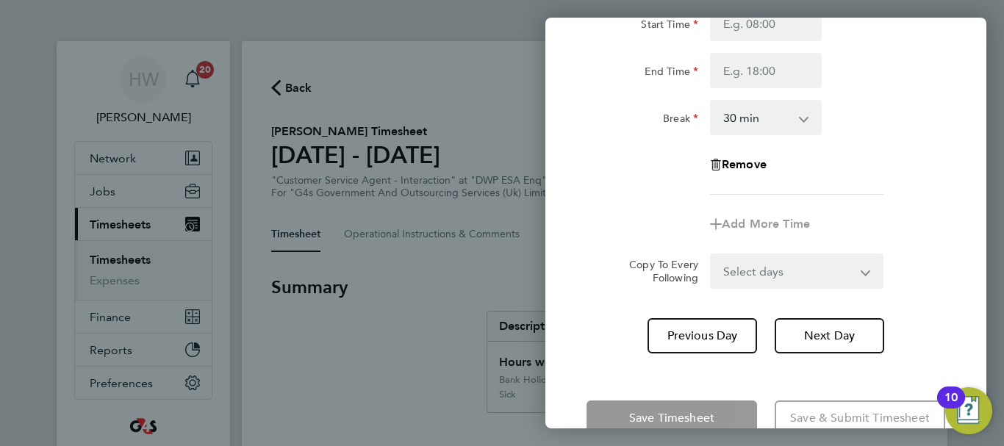
click at [899, 123] on div "Break 0 min 15 min 30 min 45 min 60 min 75 min 90 min" at bounding box center [766, 117] width 370 height 35
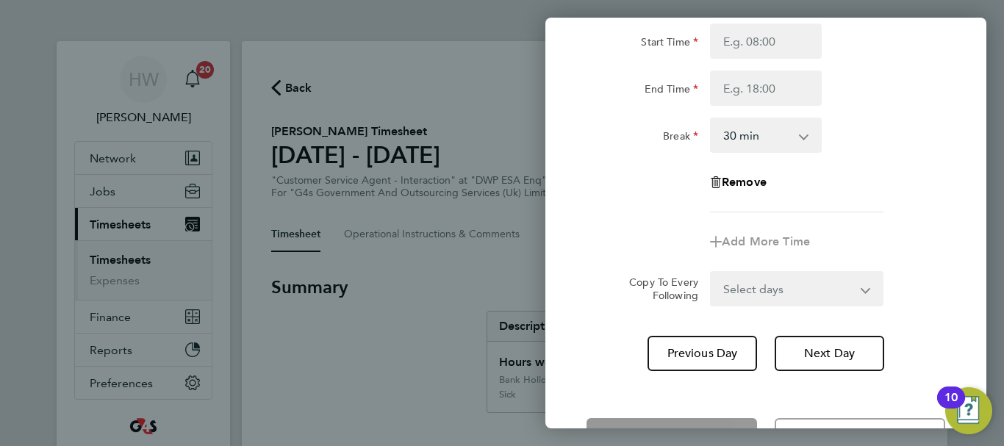
scroll to position [195, 0]
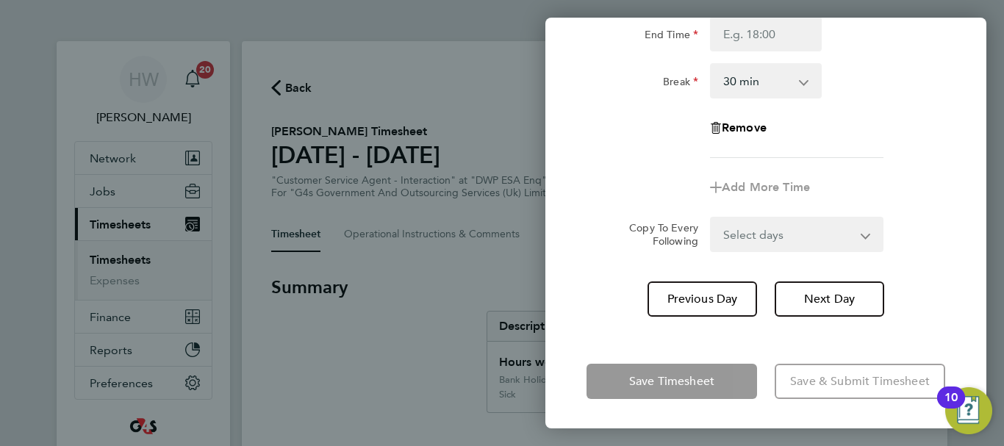
click at [697, 373] on app-form-button "Save Timesheet" at bounding box center [675, 381] width 179 height 35
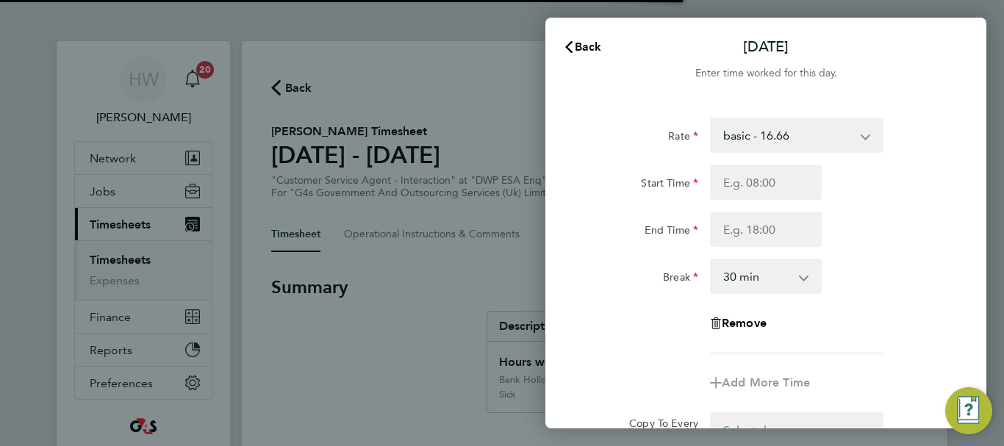
select select "30"
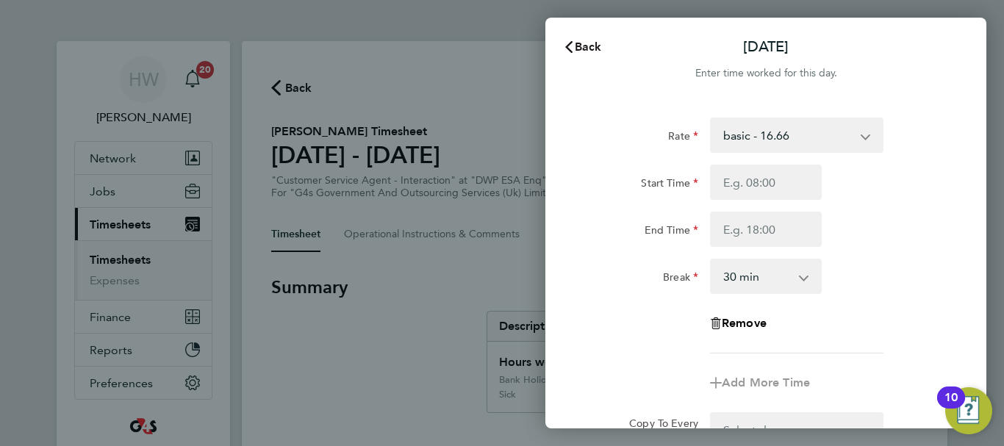
click at [580, 46] on span "Back" at bounding box center [588, 47] width 27 height 14
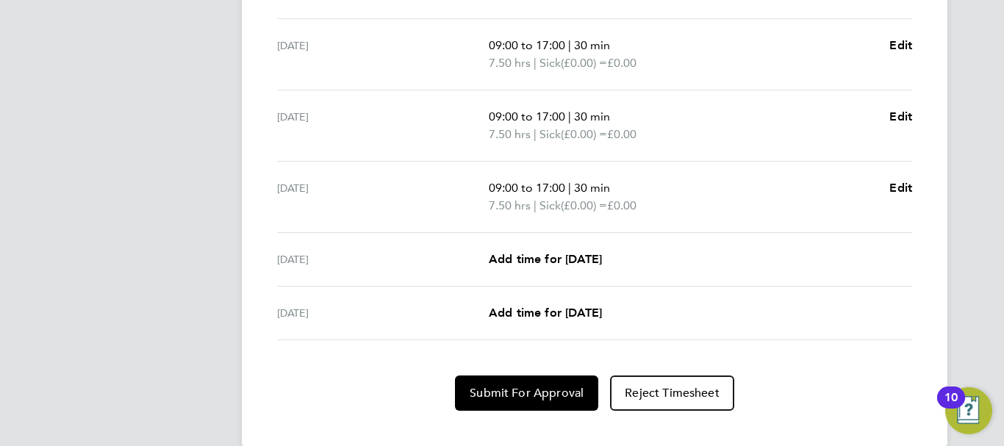
scroll to position [630, 0]
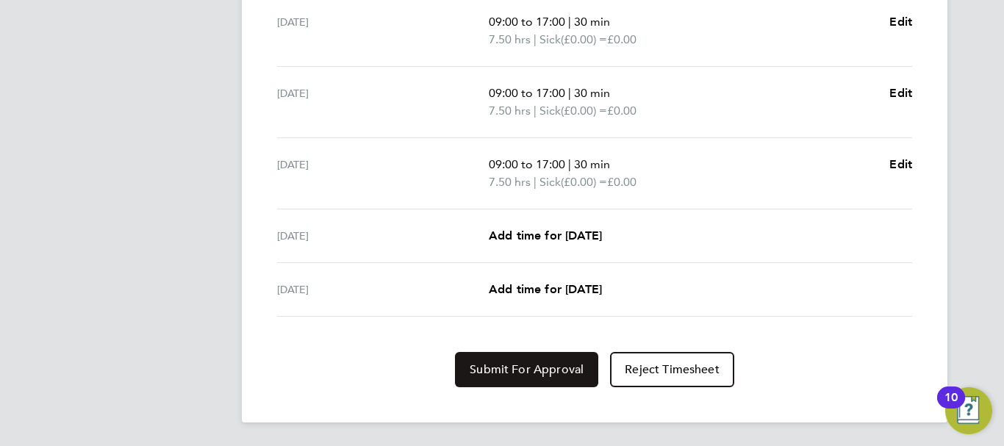
click at [559, 377] on button "Submit For Approval" at bounding box center [526, 369] width 143 height 35
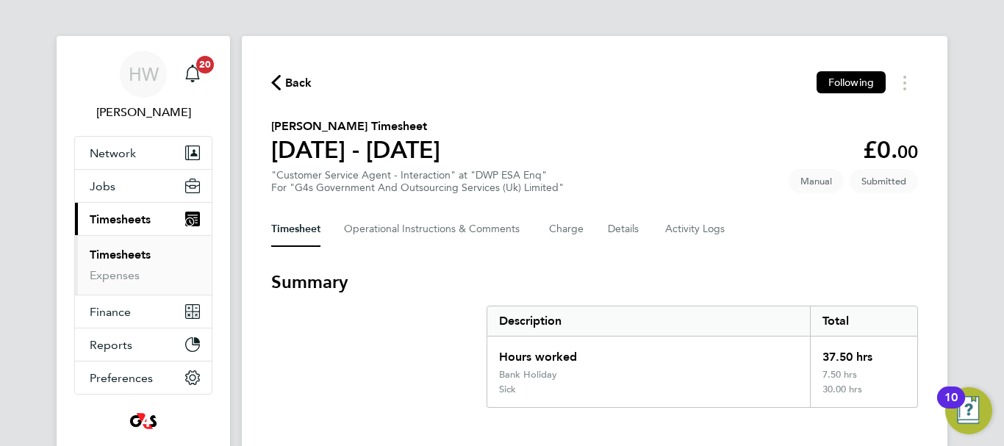
scroll to position [0, 0]
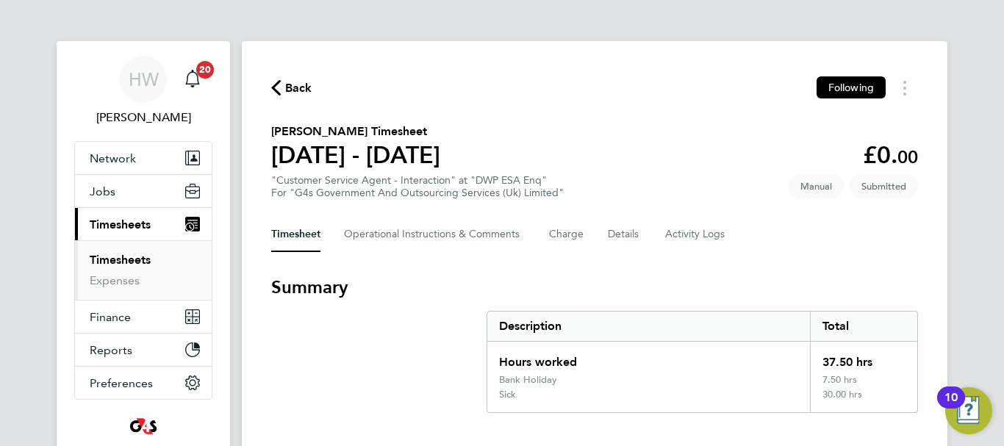
click at [125, 256] on link "Timesheets" at bounding box center [120, 260] width 61 height 14
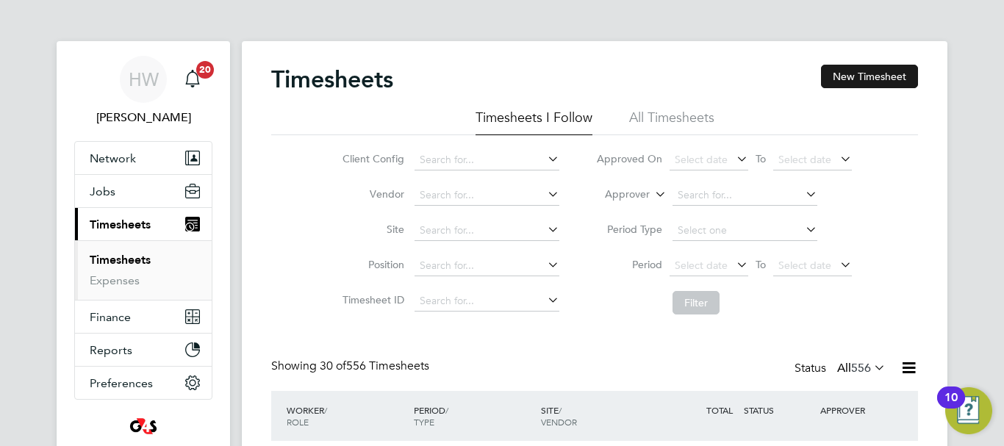
click at [878, 78] on button "New Timesheet" at bounding box center [869, 77] width 97 height 24
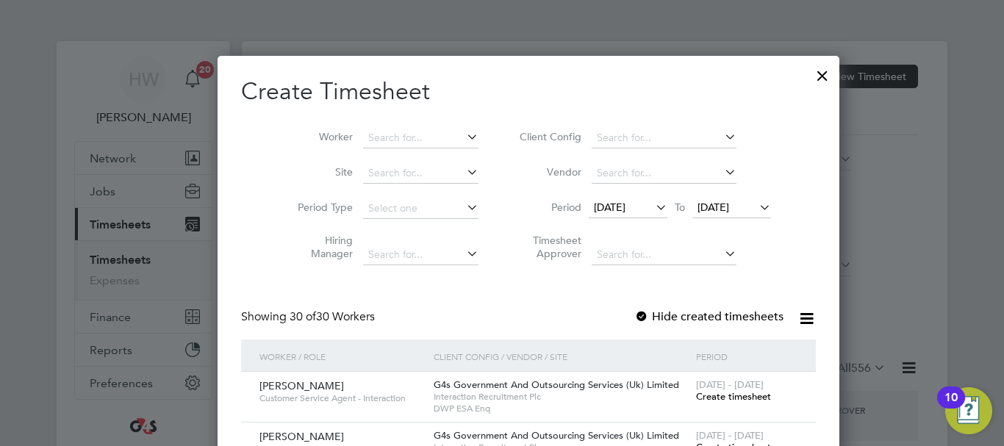
click at [597, 202] on span "[DATE]" at bounding box center [610, 207] width 32 height 13
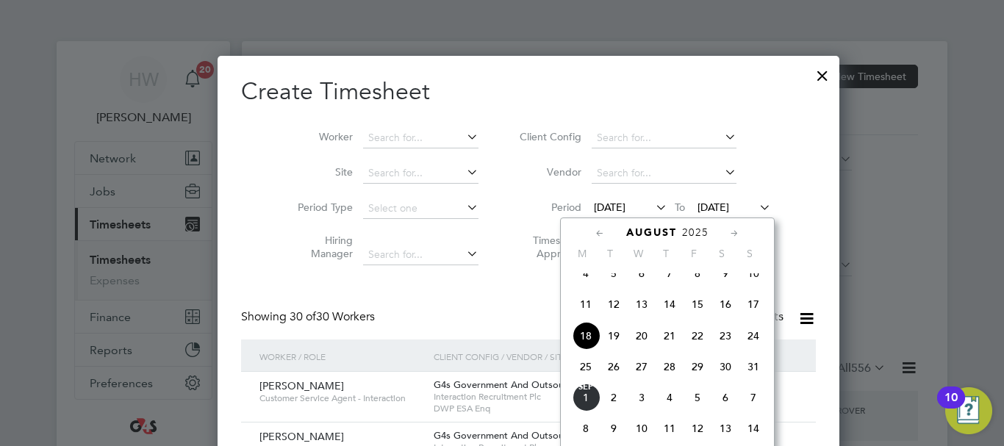
click at [589, 377] on span "25" at bounding box center [586, 367] width 28 height 28
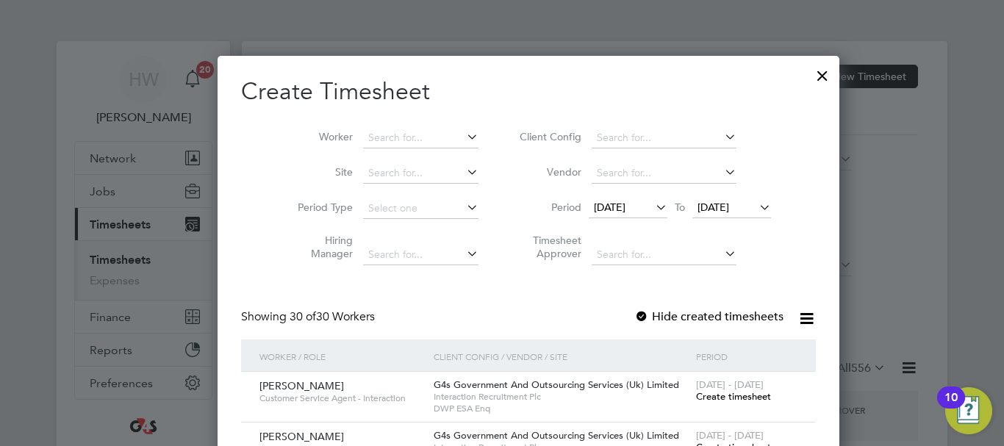
click at [696, 395] on span "Create timesheet" at bounding box center [733, 396] width 75 height 12
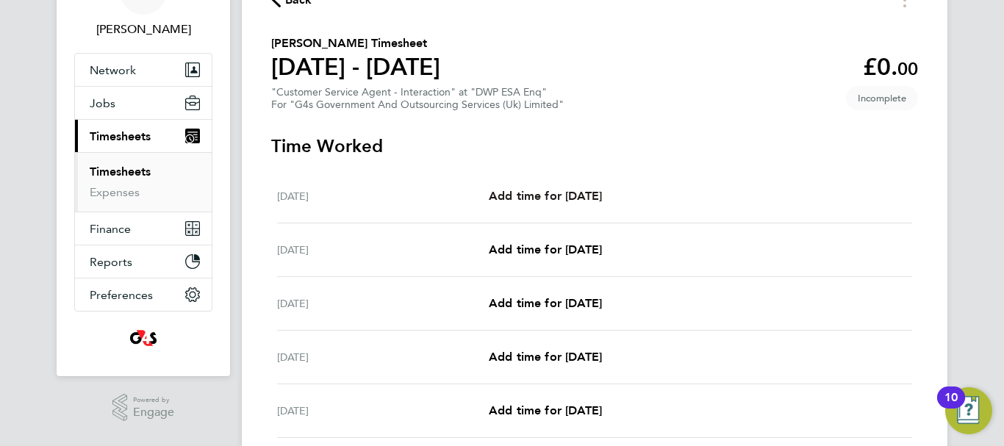
click at [562, 193] on span "Add time for [DATE]" at bounding box center [545, 196] width 113 height 14
select select "30"
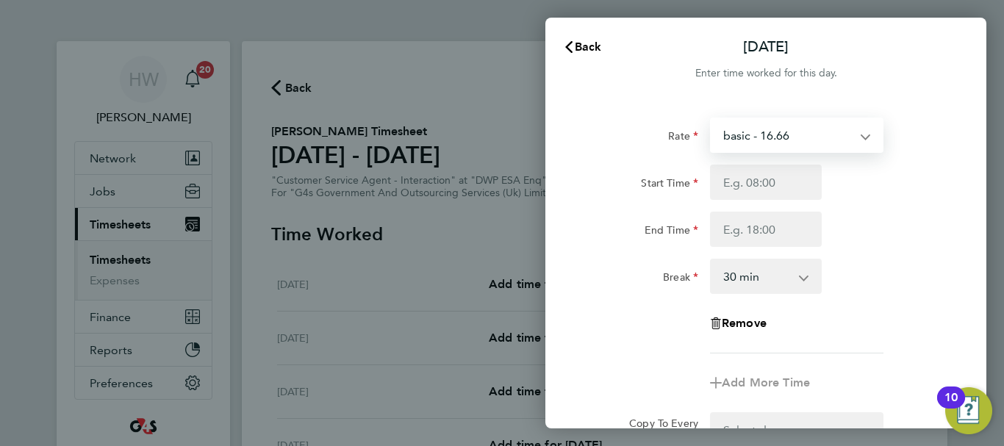
click at [766, 145] on select "basic - 16.66 Sick System Issue Paid - 16.66 x2 - 32.79 Annual Leave System Iss…" at bounding box center [787, 135] width 153 height 32
select select "30"
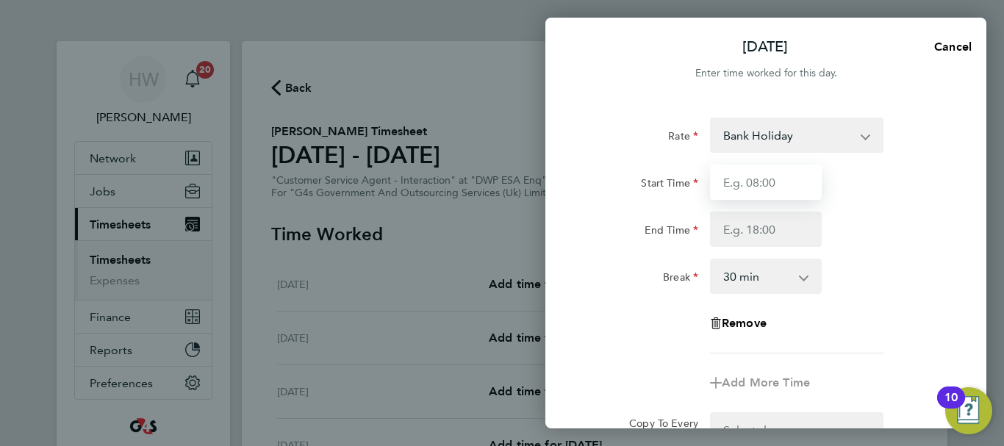
click at [750, 182] on input "Start Time" at bounding box center [766, 182] width 112 height 35
type input "07:45"
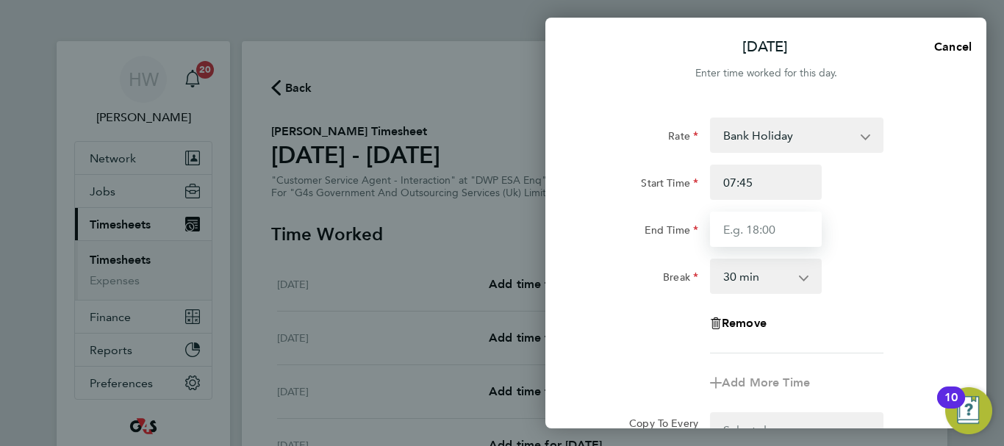
click at [741, 234] on input "End Time" at bounding box center [766, 229] width 112 height 35
type input "16:00"
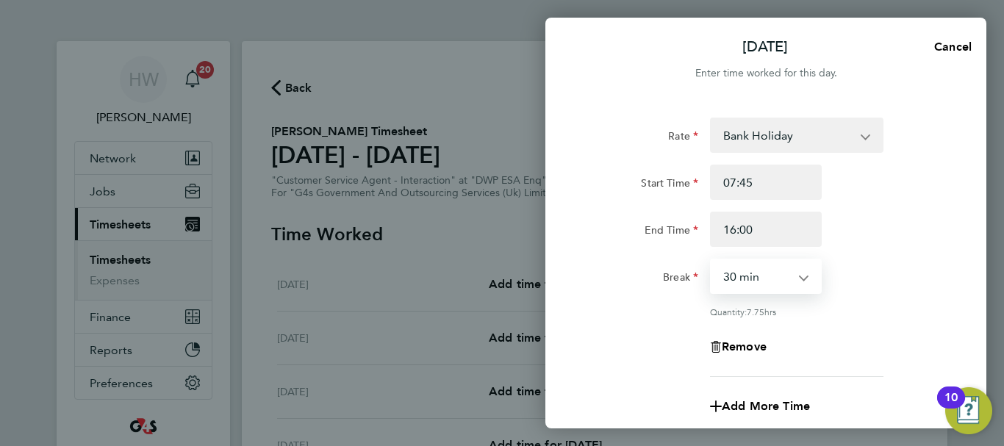
select select "15"
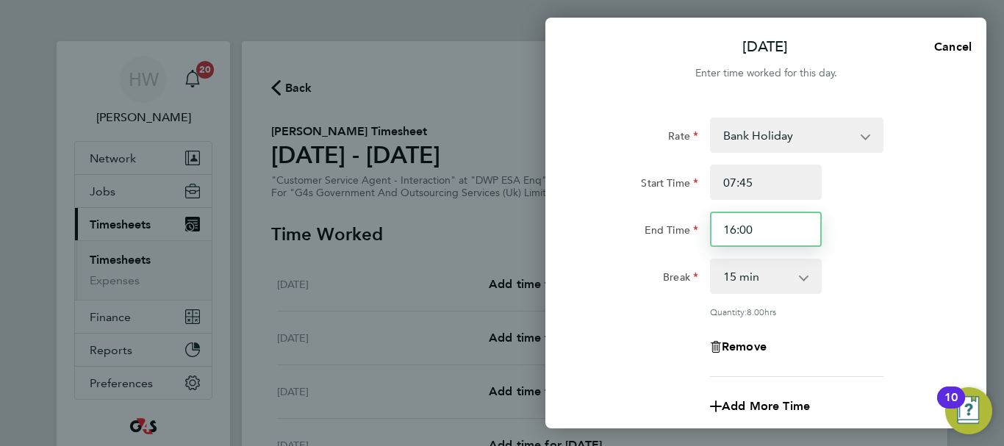
click at [761, 226] on input "16:00" at bounding box center [766, 229] width 112 height 35
type input "16:15"
click at [768, 280] on select "0 min 15 min 30 min 45 min 60 min 75 min 90 min" at bounding box center [756, 276] width 91 height 32
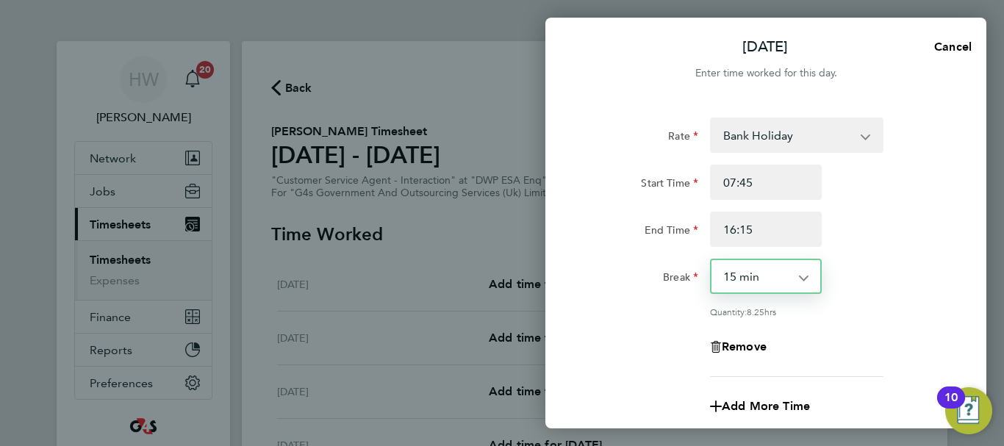
select select "30"
click at [711, 260] on select "0 min 15 min 30 min 45 min 60 min 75 min 90 min" at bounding box center [756, 276] width 91 height 32
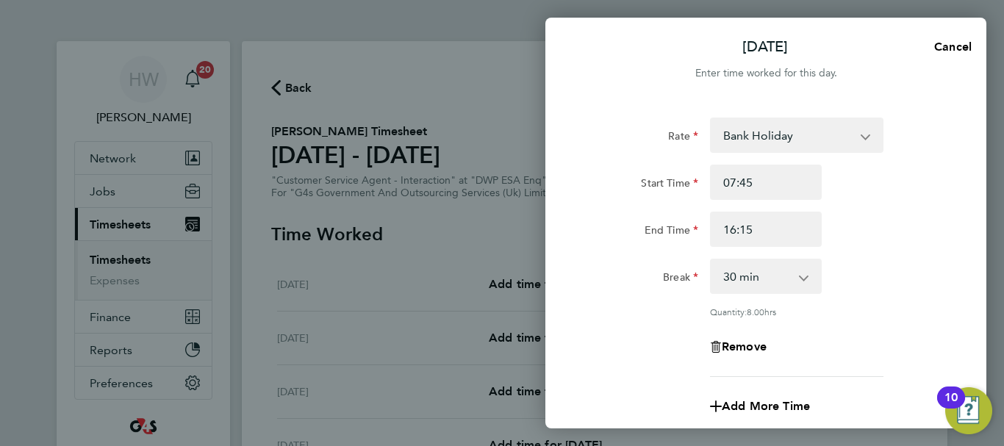
click at [877, 312] on div "Quantity: 8.00 hrs" at bounding box center [796, 312] width 173 height 12
click at [924, 209] on div "Start Time 07:45 End Time 16:15" at bounding box center [766, 206] width 370 height 82
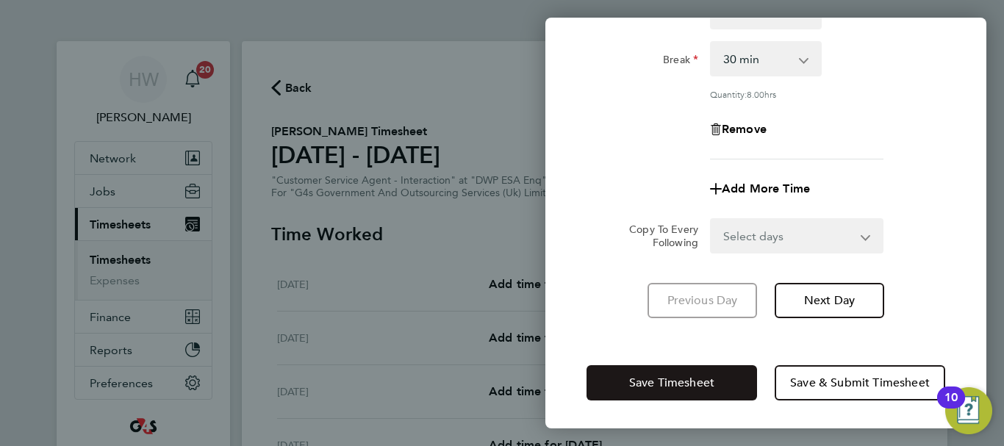
click at [657, 373] on button "Save Timesheet" at bounding box center [671, 382] width 170 height 35
